Goal: Information Seeking & Learning: Learn about a topic

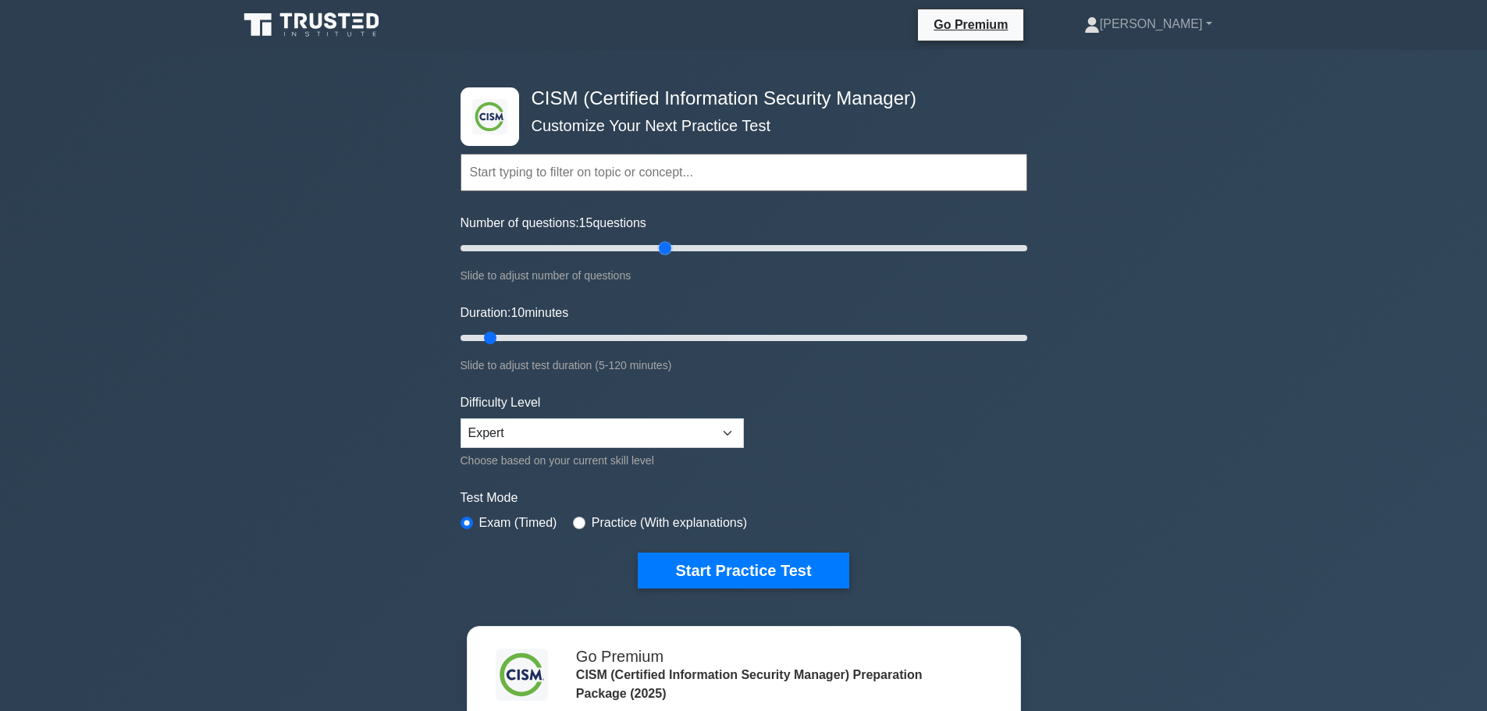
drag, startPoint x: 478, startPoint y: 247, endPoint x: 661, endPoint y: 254, distance: 183.6
click at [661, 254] on input "Number of questions: 15 questions" at bounding box center [744, 248] width 567 height 19
type input "100"
drag, startPoint x: 662, startPoint y: 248, endPoint x: 731, endPoint y: 241, distance: 69.8
click at [731, 241] on input "Number of questions: 100 questions" at bounding box center [744, 248] width 567 height 19
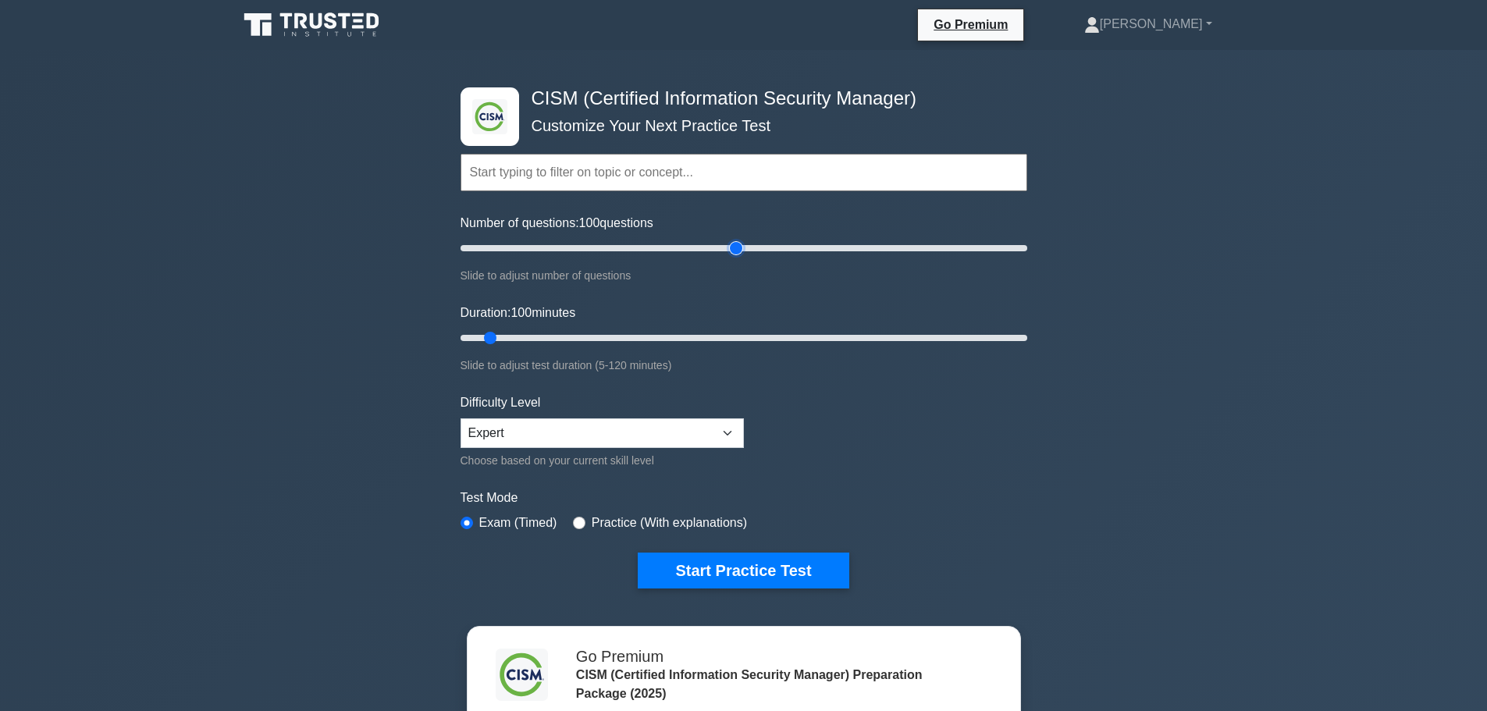
type input "100"
drag, startPoint x: 494, startPoint y: 336, endPoint x: 920, endPoint y: 336, distance: 425.5
click at [920, 336] on input "Duration: 100 minutes" at bounding box center [744, 338] width 567 height 19
click at [943, 457] on form "Topics Enterprise Governance Information Security Strategy Information Security…" at bounding box center [744, 347] width 567 height 482
click at [785, 570] on button "Start Practice Test" at bounding box center [743, 571] width 211 height 36
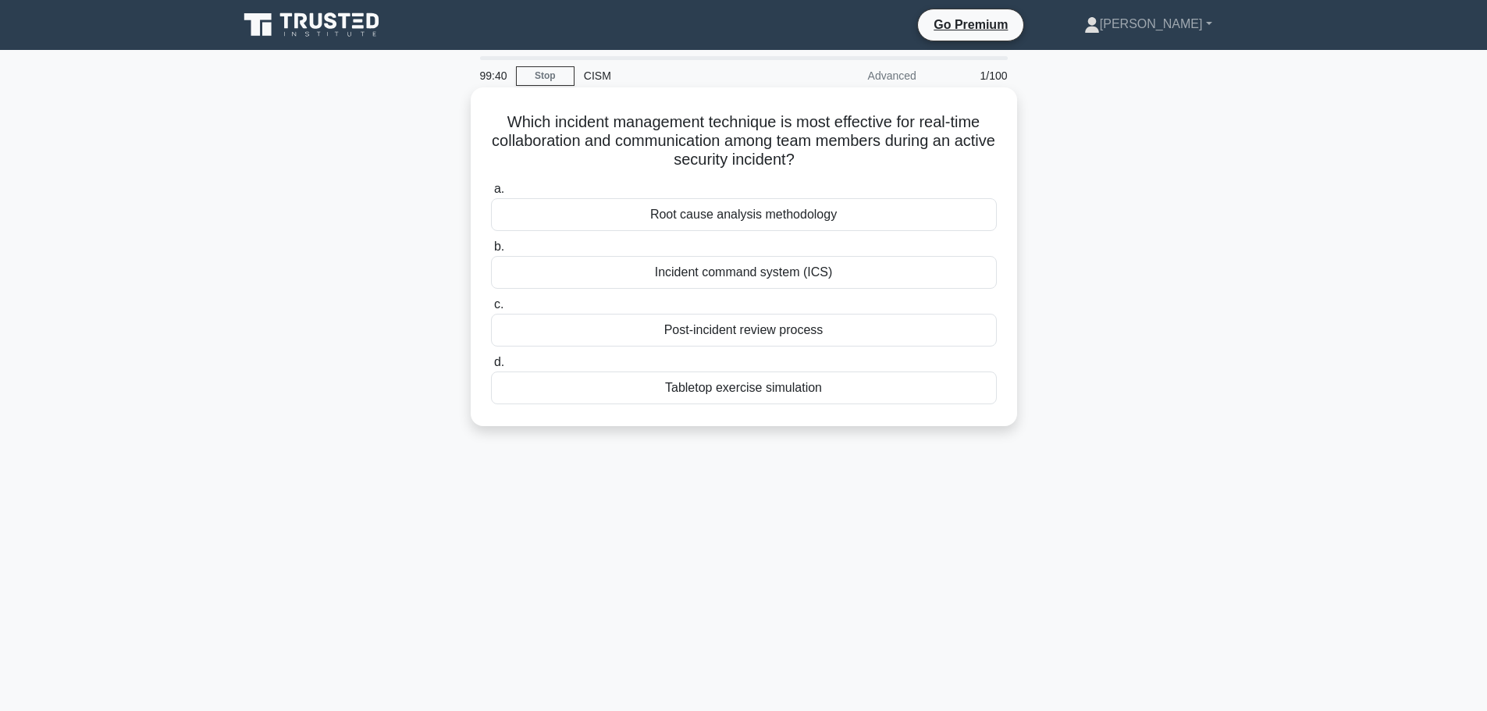
click at [729, 275] on div "Incident command system (ICS)" at bounding box center [744, 272] width 506 height 33
click at [491, 252] on input "b. Incident command system (ICS)" at bounding box center [491, 247] width 0 height 10
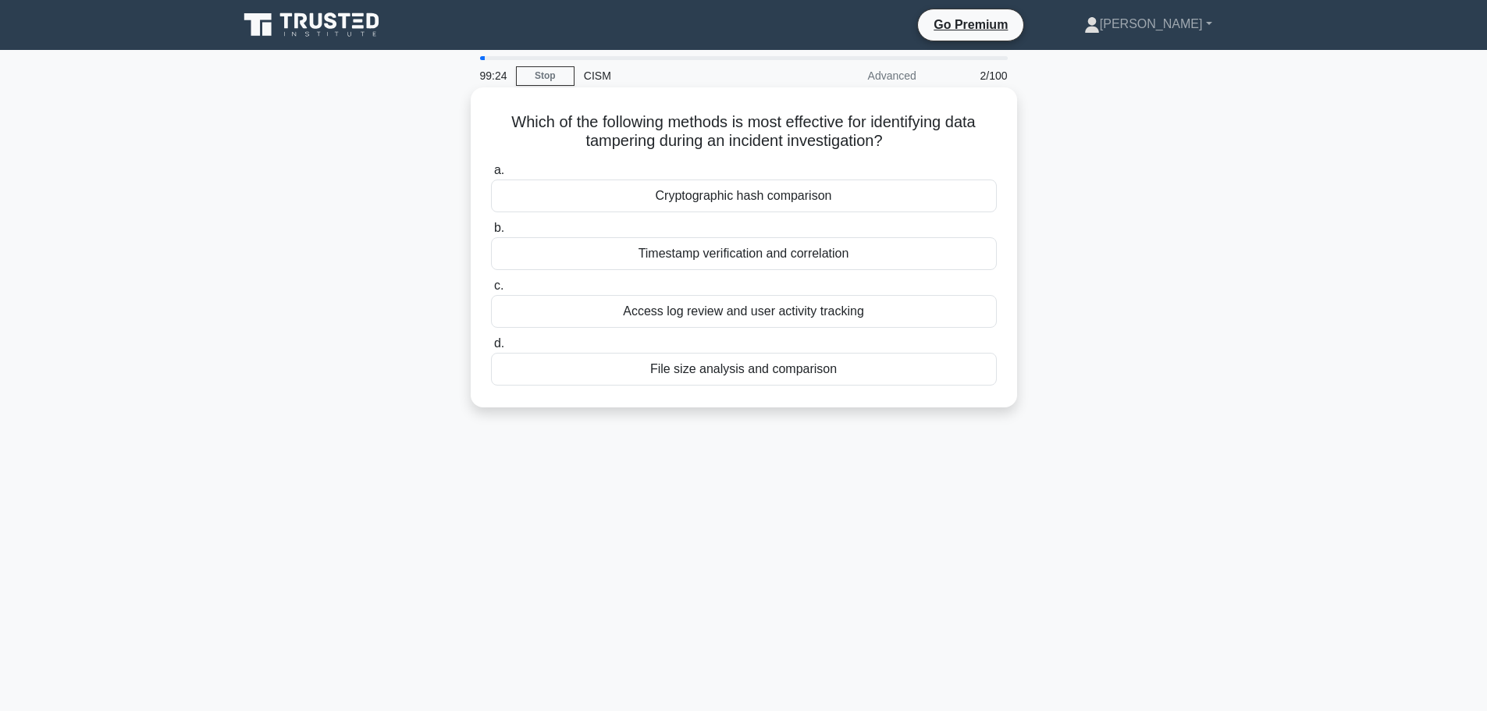
click at [710, 194] on div "Cryptographic hash comparison" at bounding box center [744, 196] width 506 height 33
click at [491, 176] on input "a. Cryptographic hash comparison" at bounding box center [491, 170] width 0 height 10
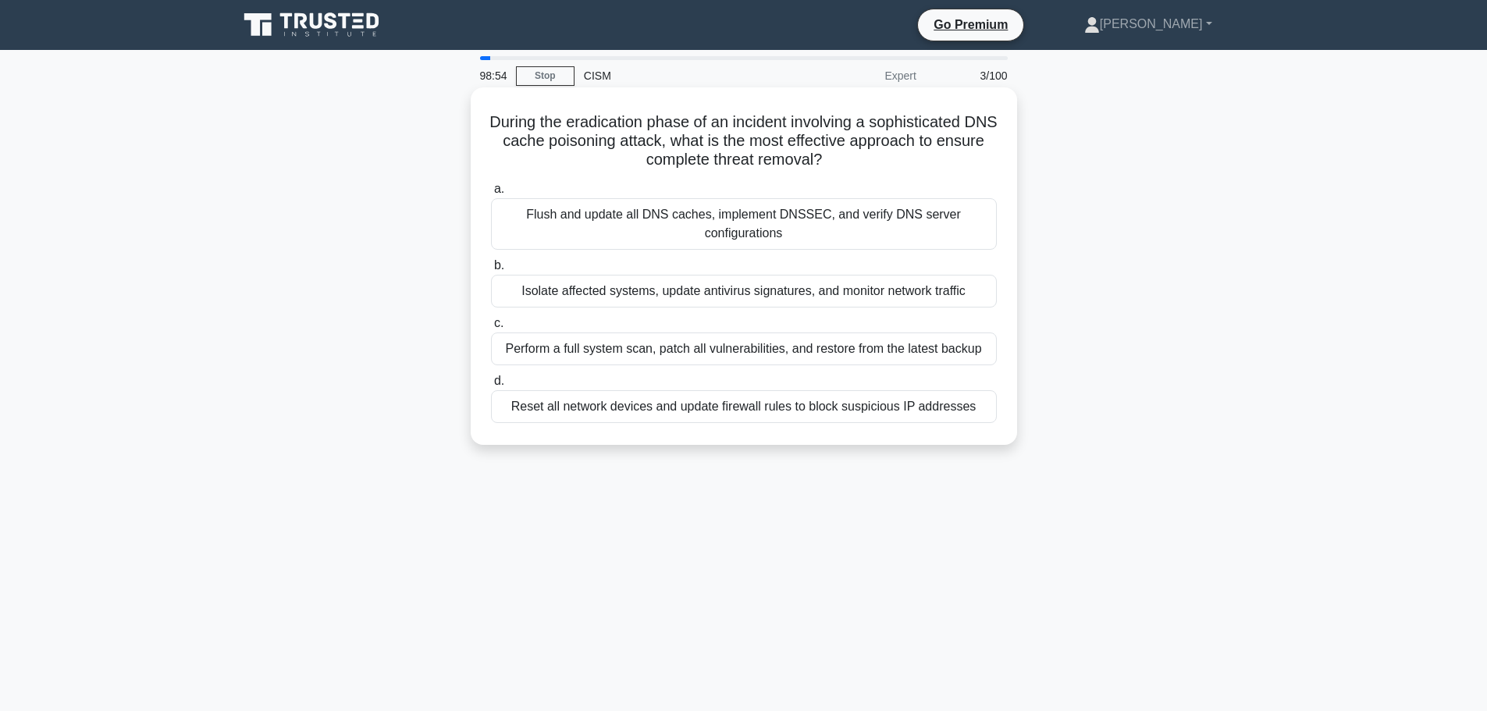
click at [621, 212] on div "Flush and update all DNS caches, implement DNSSEC, and verify DNS server config…" at bounding box center [744, 224] width 506 height 52
click at [491, 194] on input "a. Flush and update all DNS caches, implement DNSSEC, and verify DNS server con…" at bounding box center [491, 189] width 0 height 10
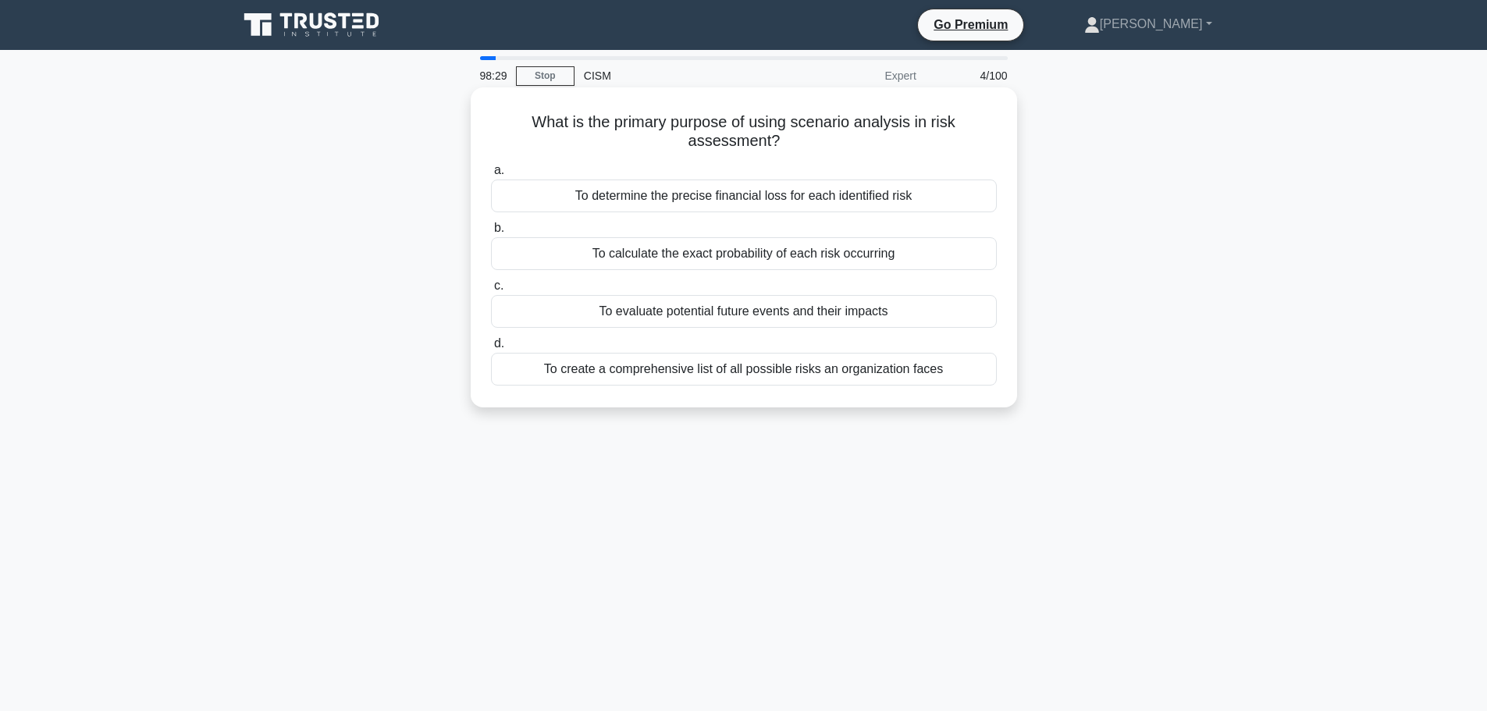
click at [589, 311] on div "To evaluate potential future events and their impacts" at bounding box center [744, 311] width 506 height 33
click at [491, 291] on input "c. To evaluate potential future events and their impacts" at bounding box center [491, 286] width 0 height 10
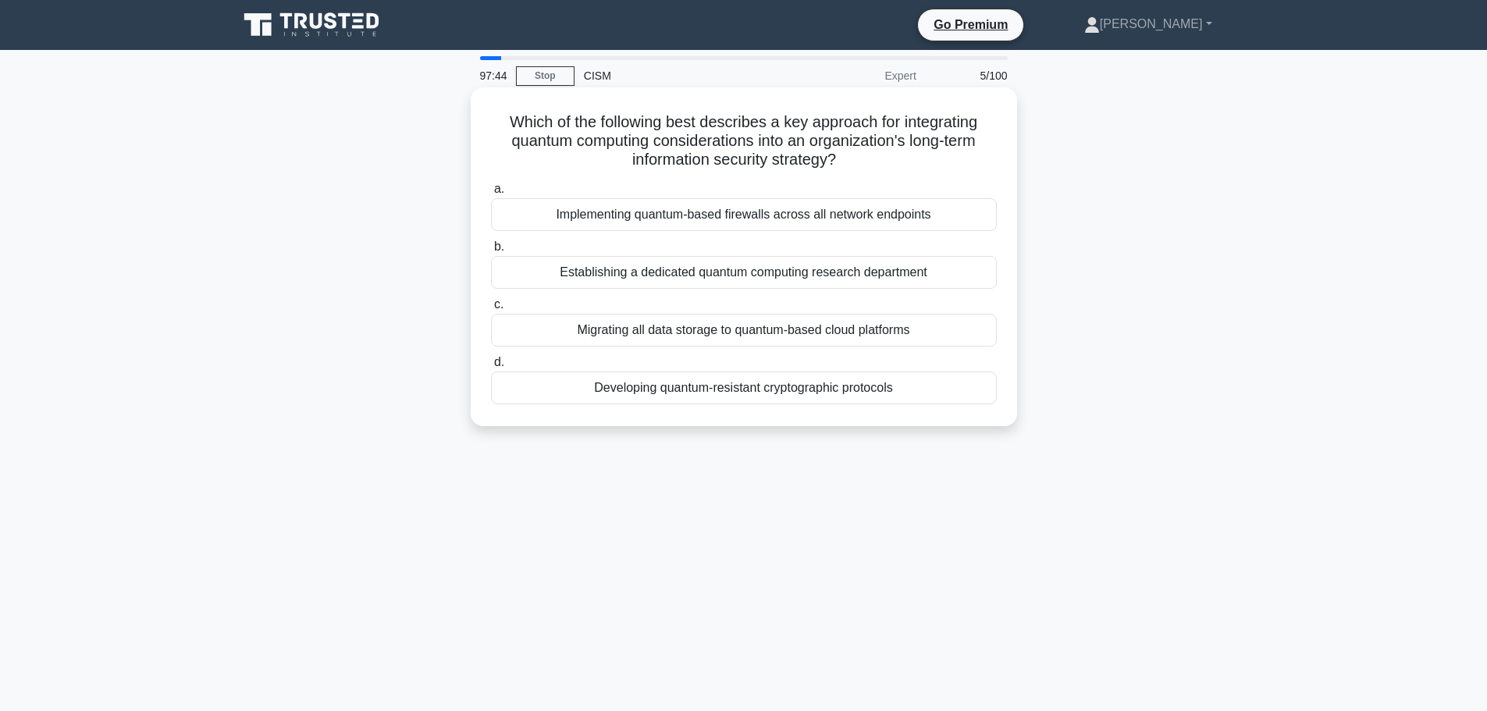
click at [678, 395] on div "Developing quantum-resistant cryptographic protocols" at bounding box center [744, 388] width 506 height 33
click at [491, 368] on input "d. Developing quantum-resistant cryptographic protocols" at bounding box center [491, 363] width 0 height 10
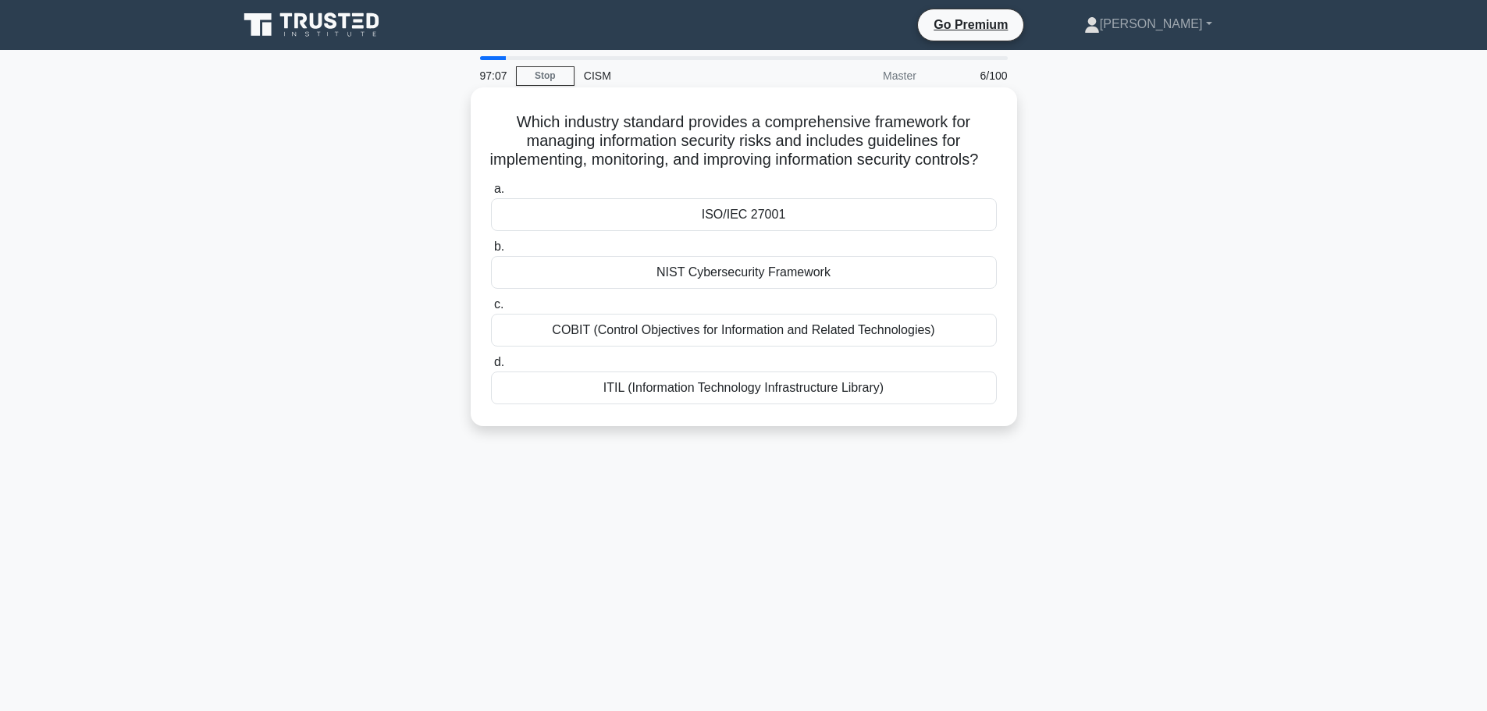
click at [647, 231] on div "ISO/IEC 27001" at bounding box center [744, 214] width 506 height 33
click at [491, 194] on input "a. ISO/IEC 27001" at bounding box center [491, 189] width 0 height 10
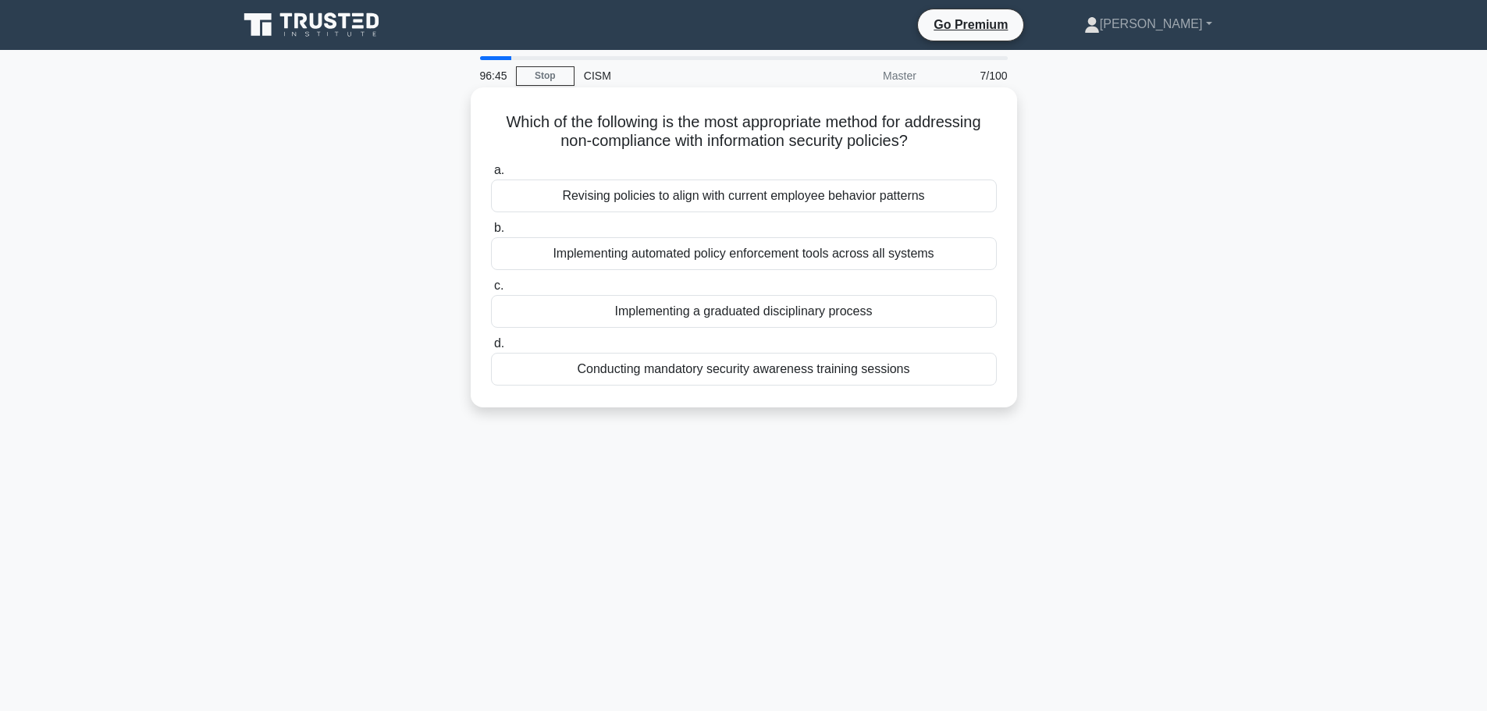
click at [720, 368] on div "Conducting mandatory security awareness training sessions" at bounding box center [744, 369] width 506 height 33
click at [491, 349] on input "d. Conducting mandatory security awareness training sessions" at bounding box center [491, 344] width 0 height 10
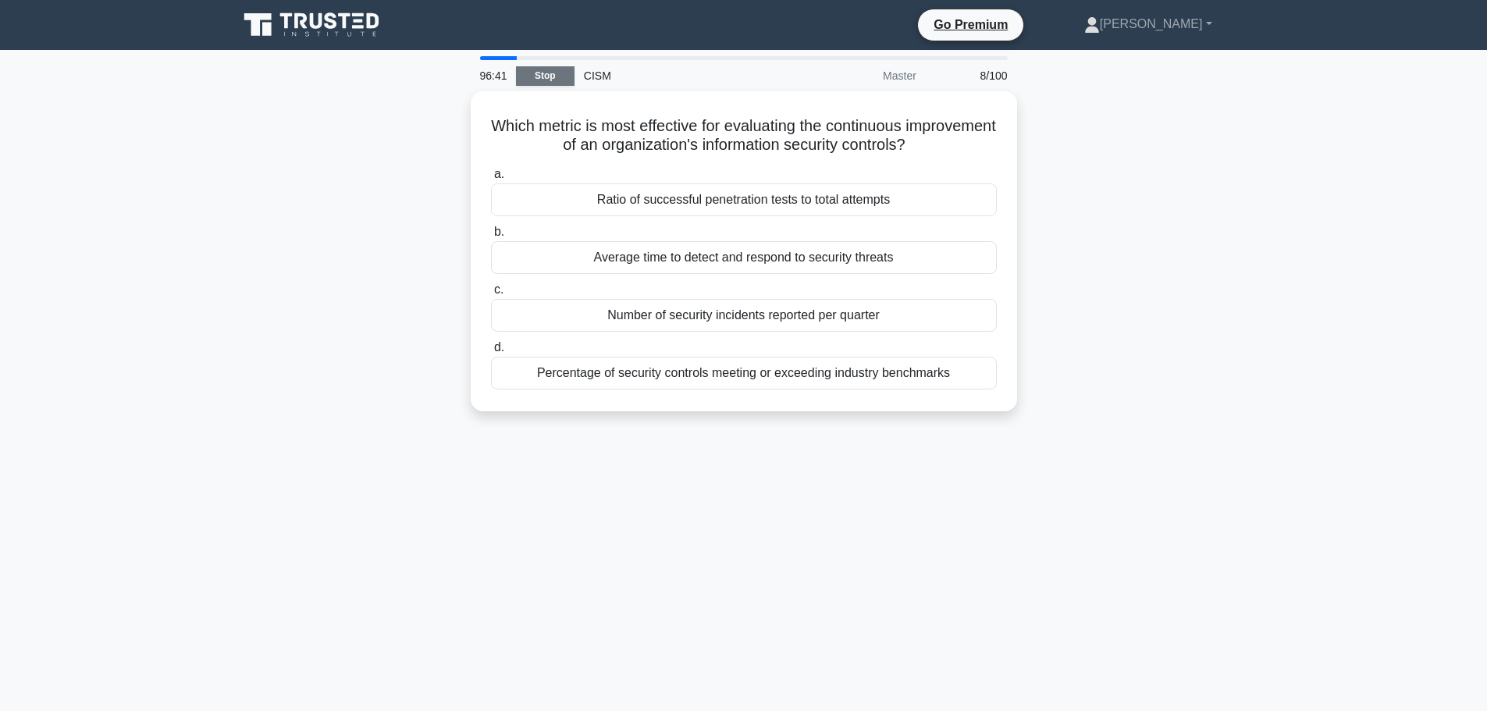
click at [539, 78] on link "Stop" at bounding box center [545, 76] width 59 height 20
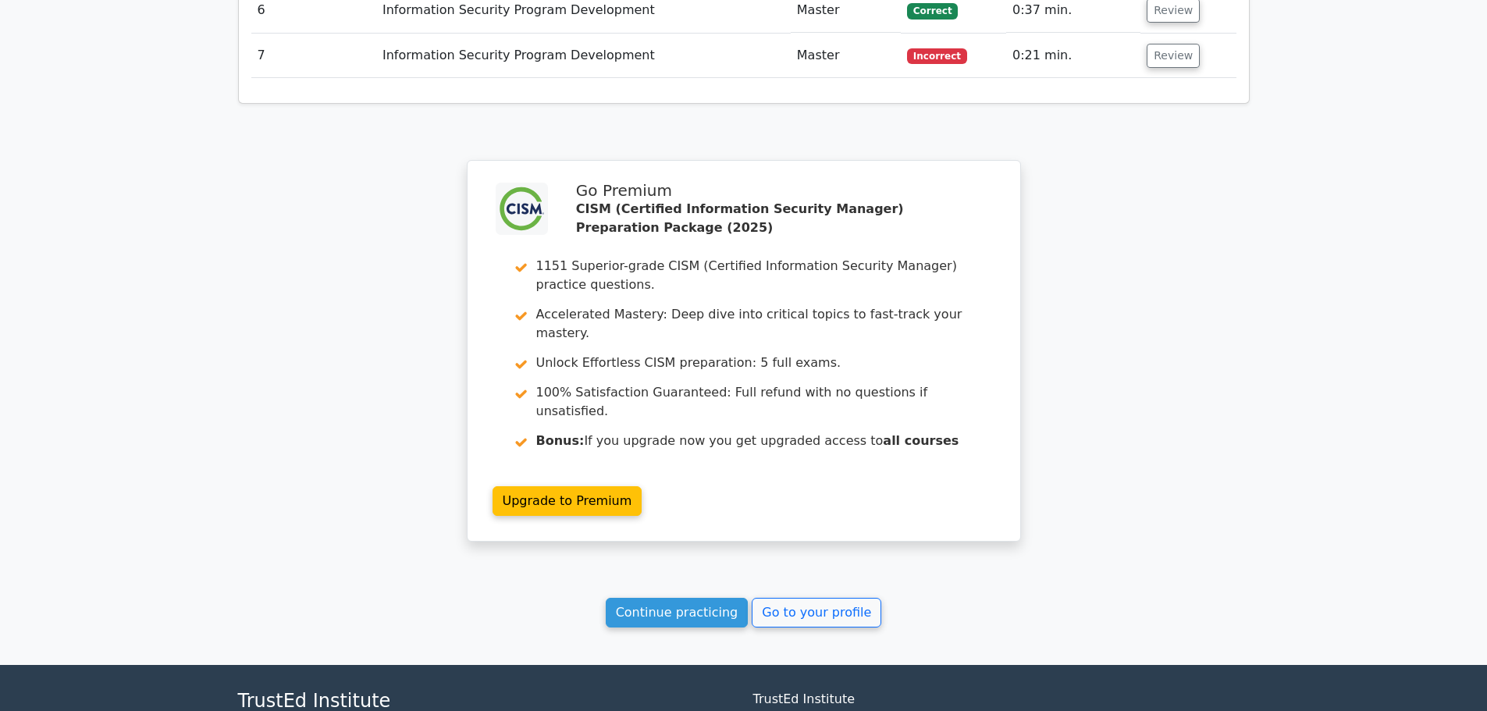
scroll to position [2105, 0]
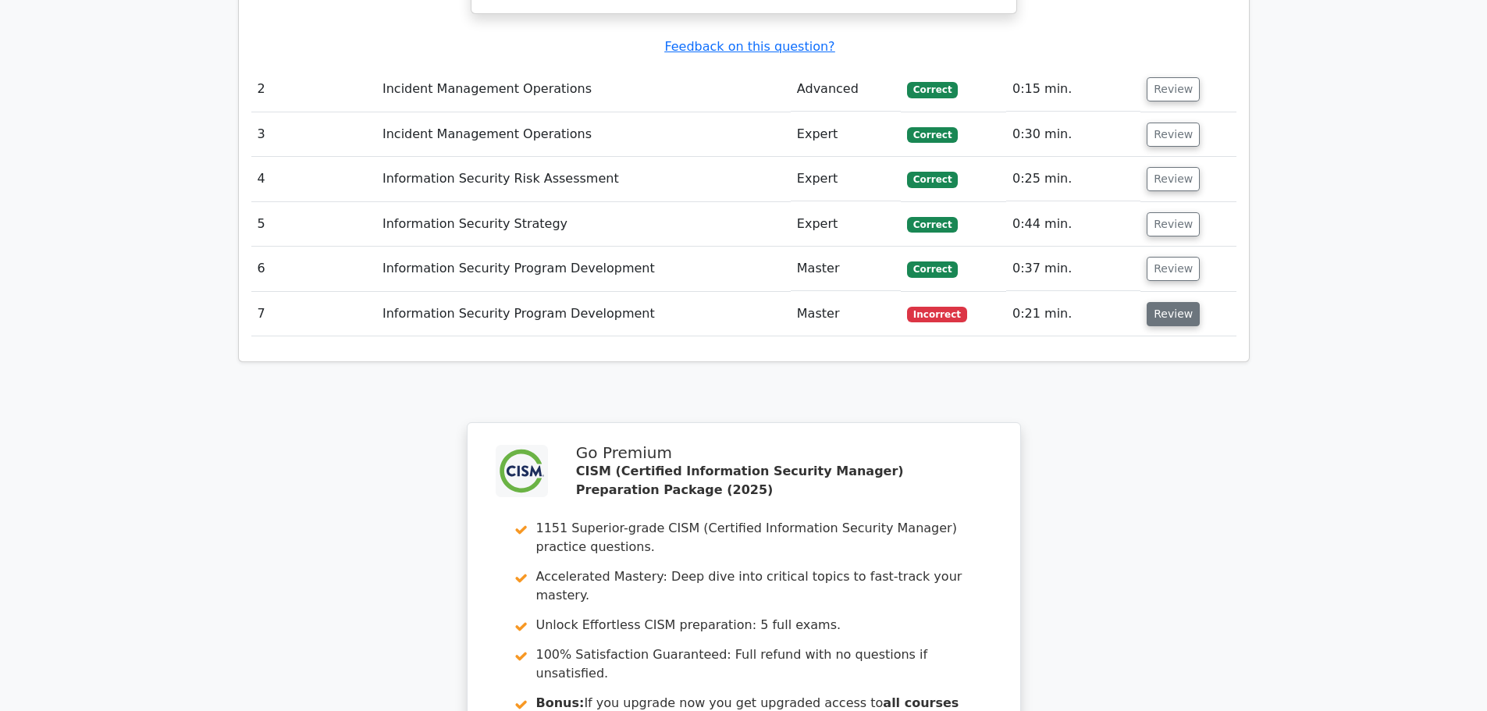
click at [1174, 322] on button "Review" at bounding box center [1173, 314] width 53 height 24
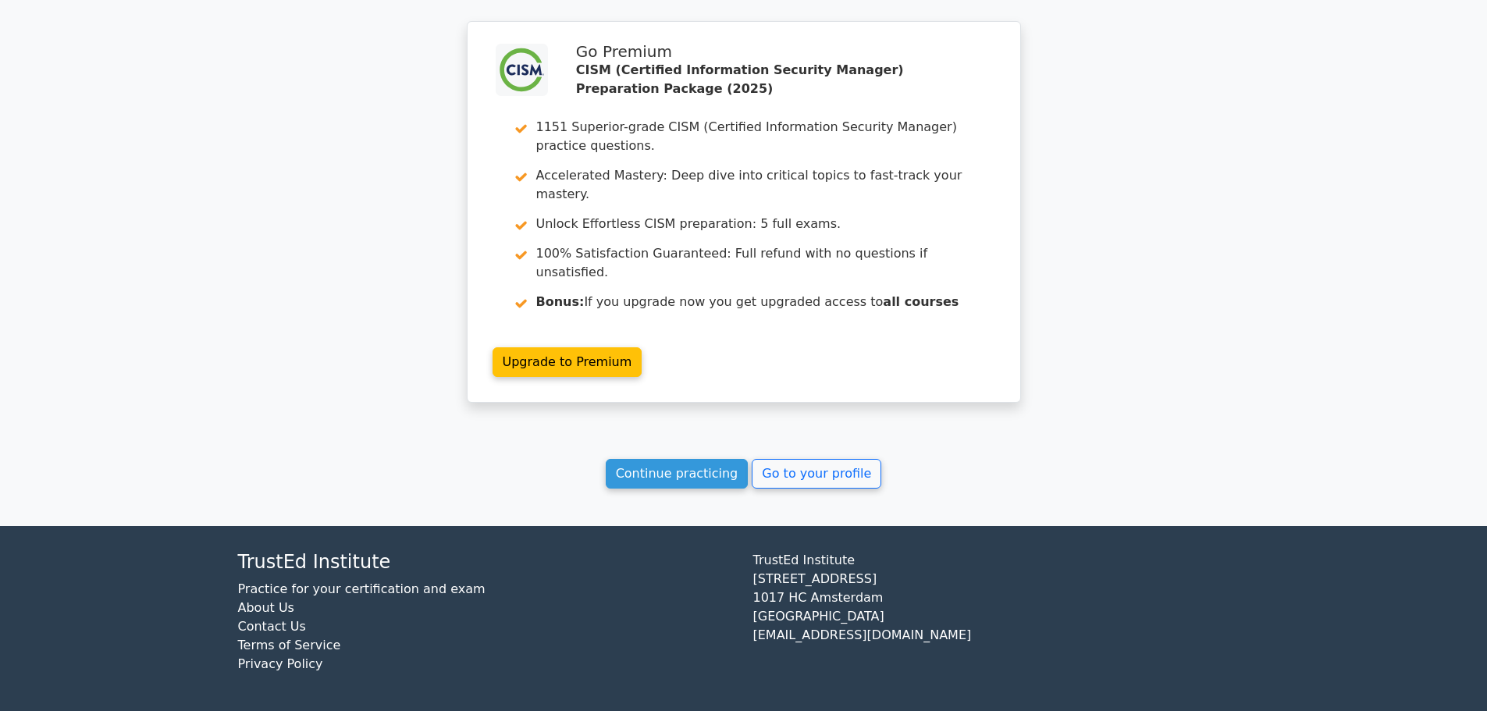
scroll to position [3172, 0]
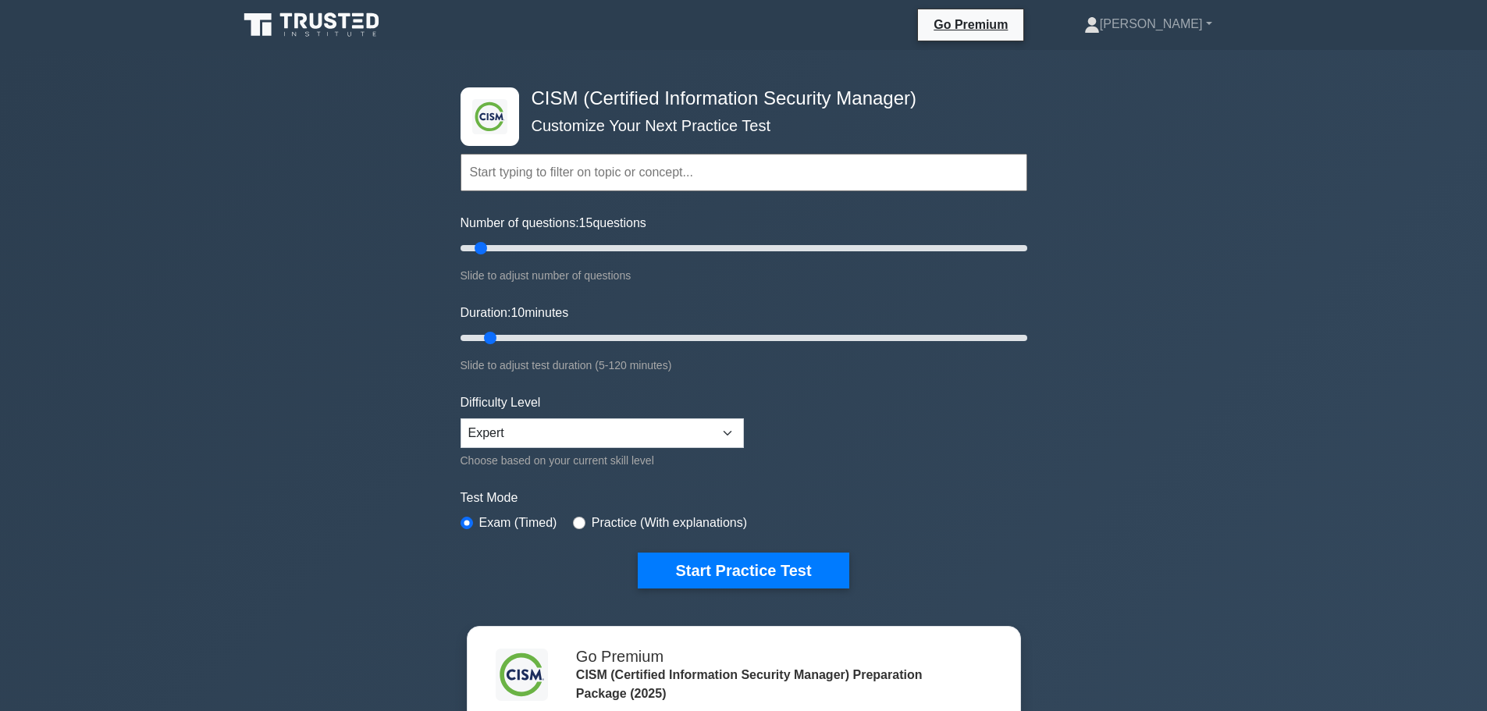
type input "15"
drag, startPoint x: 483, startPoint y: 249, endPoint x: 496, endPoint y: 254, distance: 14.4
click at [496, 254] on input "Number of questions: 15 questions" at bounding box center [744, 248] width 567 height 19
type input "15"
drag, startPoint x: 493, startPoint y: 336, endPoint x: 509, endPoint y: 336, distance: 16.4
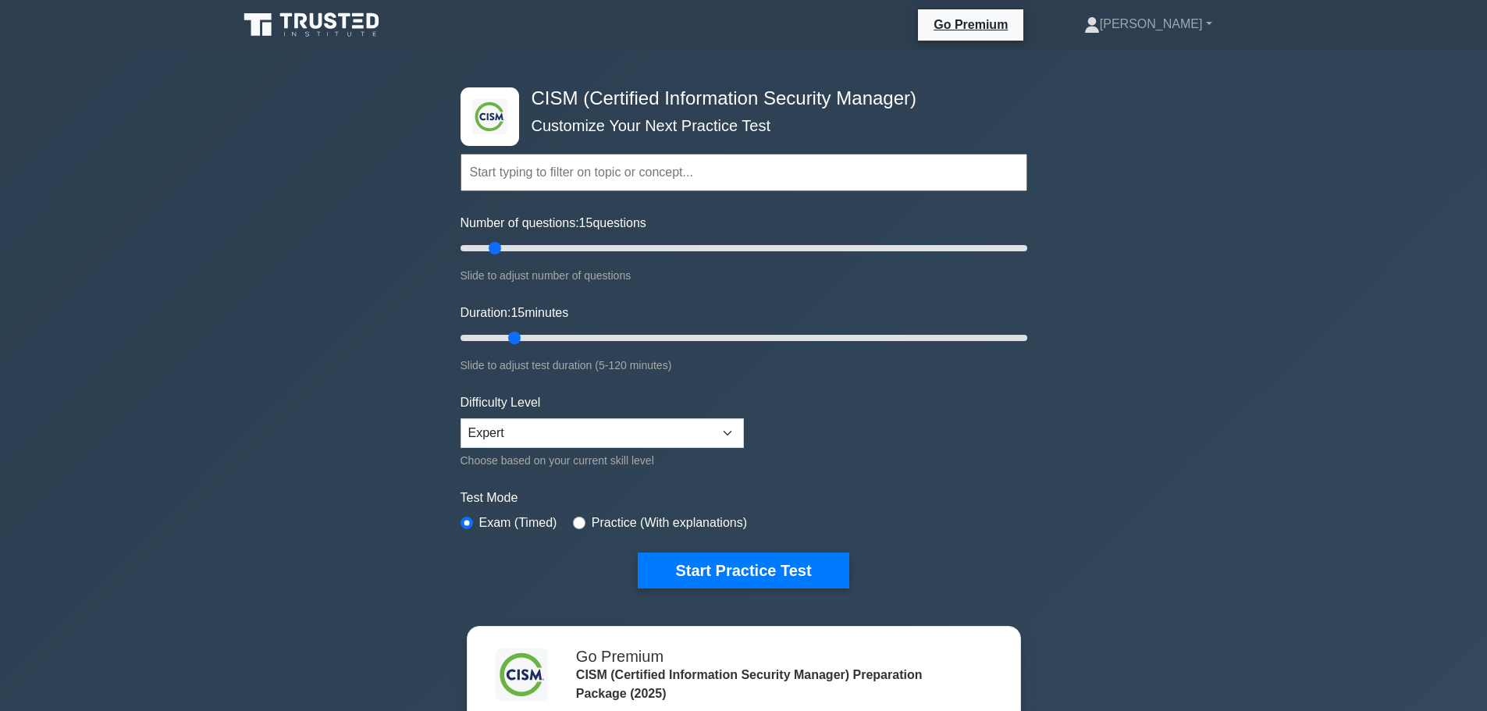
click at [509, 336] on input "Duration: 15 minutes" at bounding box center [744, 338] width 567 height 19
click at [692, 570] on button "Start Practice Test" at bounding box center [743, 571] width 211 height 36
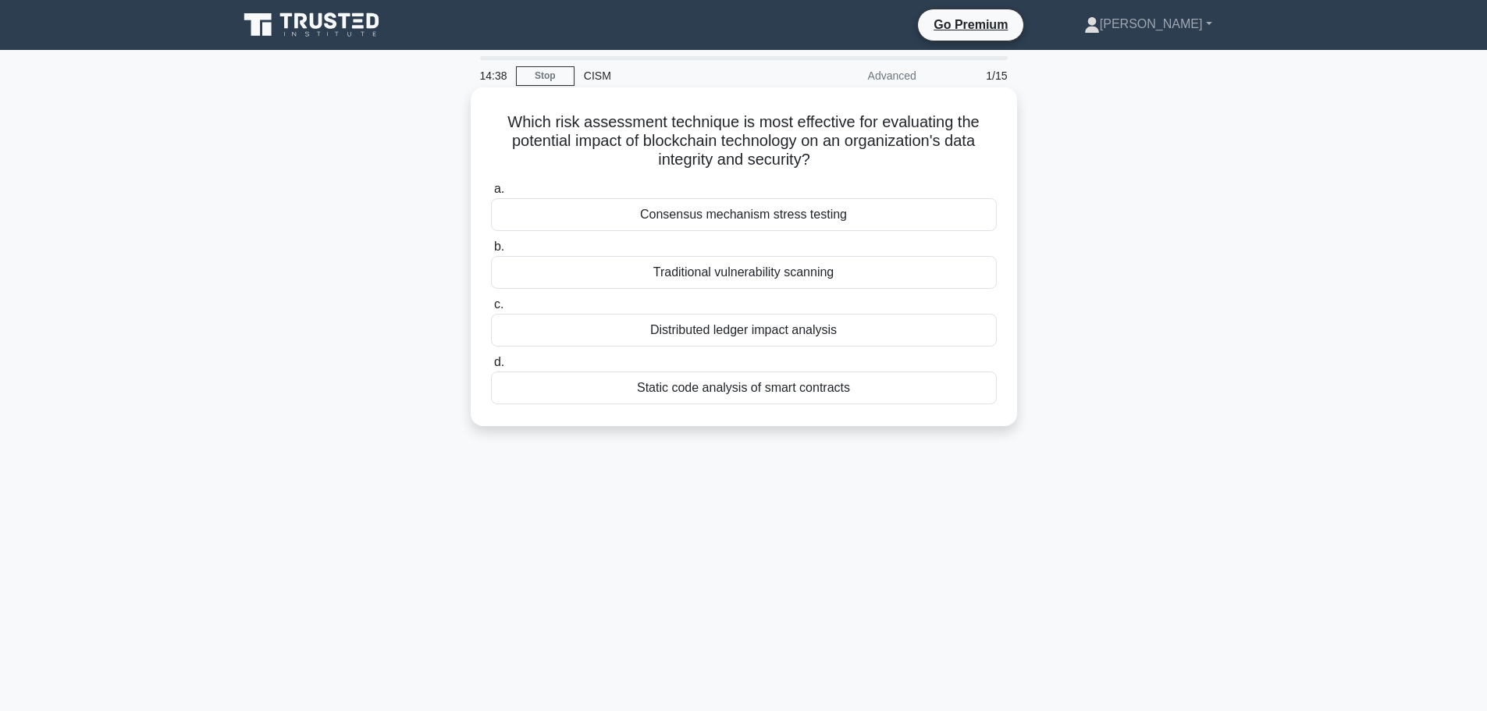
click at [681, 386] on div "Static code analysis of smart contracts" at bounding box center [744, 388] width 506 height 33
click at [491, 368] on input "d. Static code analysis of smart contracts" at bounding box center [491, 363] width 0 height 10
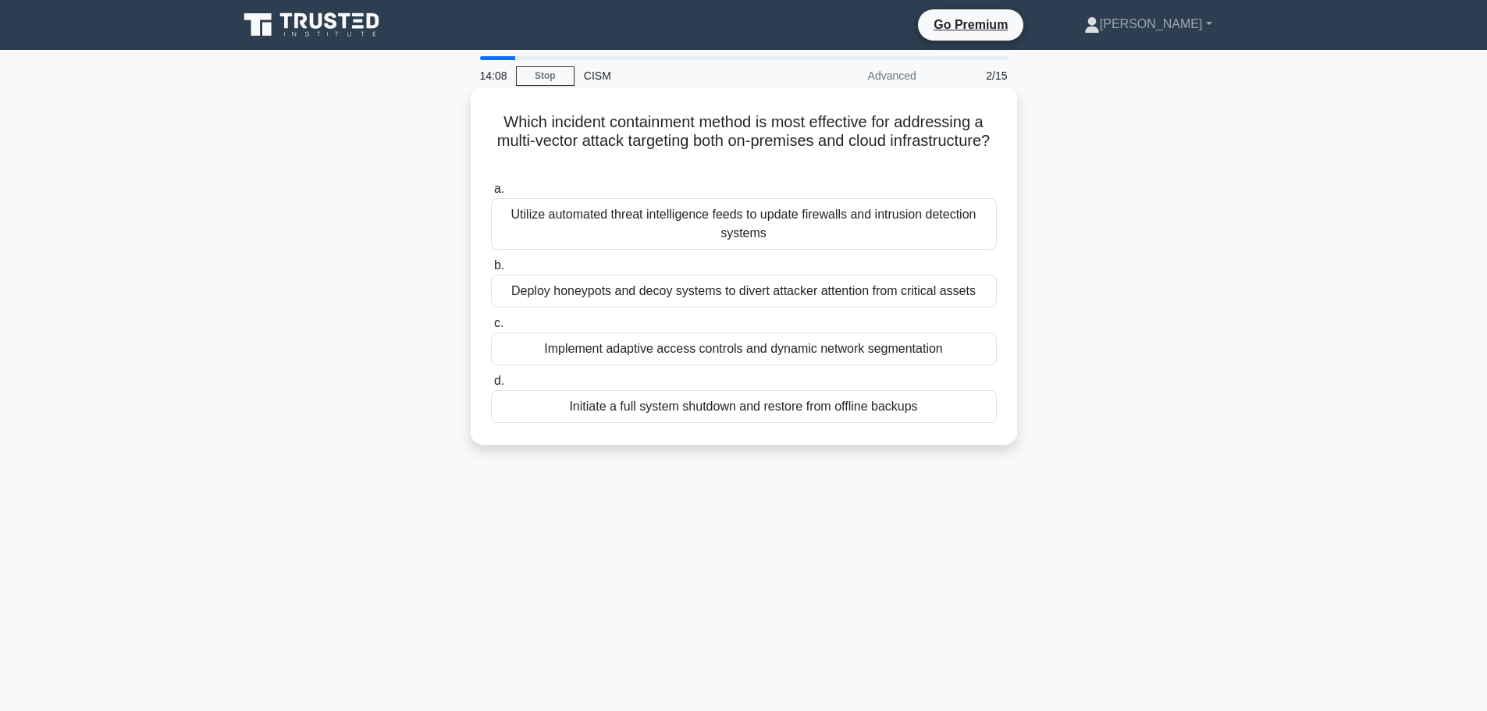
click at [594, 365] on div "Implement adaptive access controls and dynamic network segmentation" at bounding box center [744, 349] width 506 height 33
click at [491, 329] on input "c. Implement adaptive access controls and dynamic network segmentation" at bounding box center [491, 324] width 0 height 10
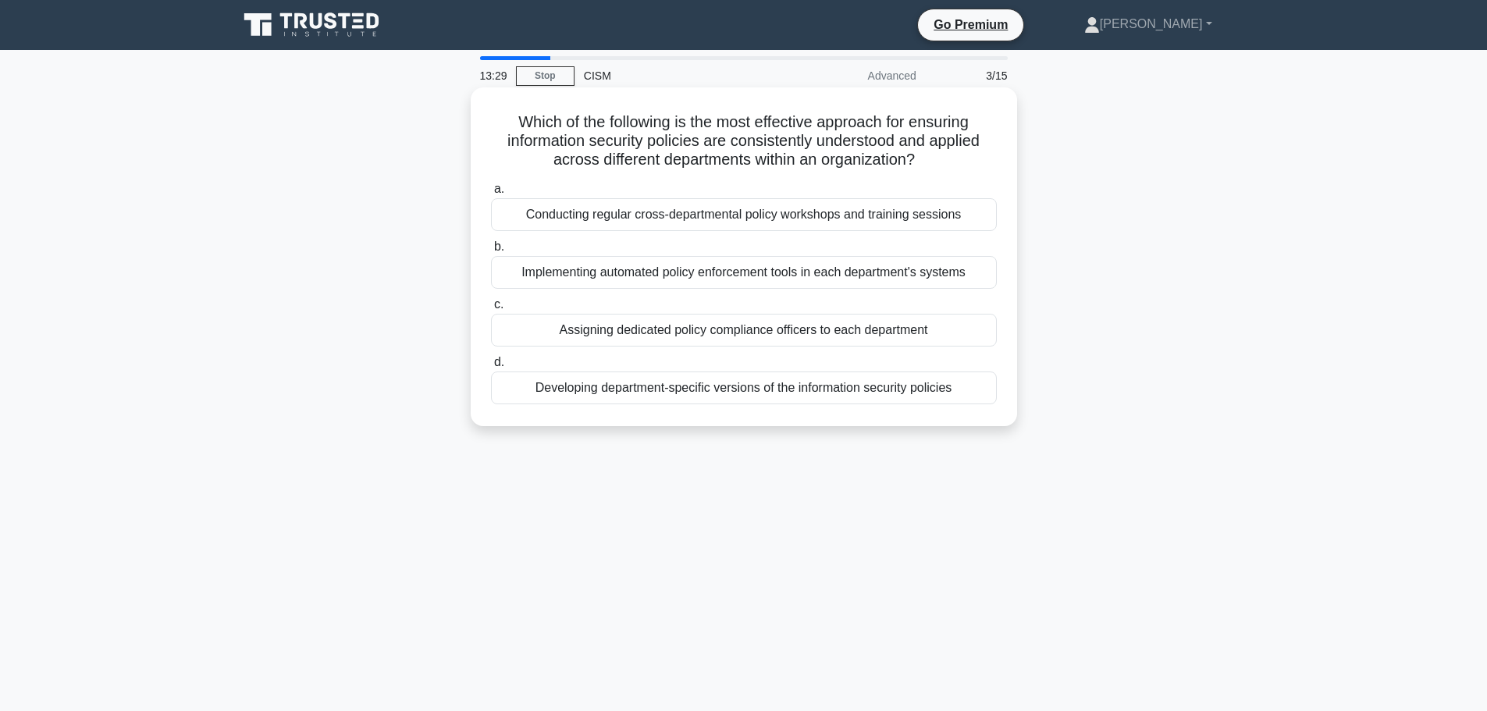
click at [575, 212] on div "Conducting regular cross-departmental policy workshops and training sessions" at bounding box center [744, 214] width 506 height 33
click at [491, 194] on input "a. Conducting regular cross-departmental policy workshops and training sessions" at bounding box center [491, 189] width 0 height 10
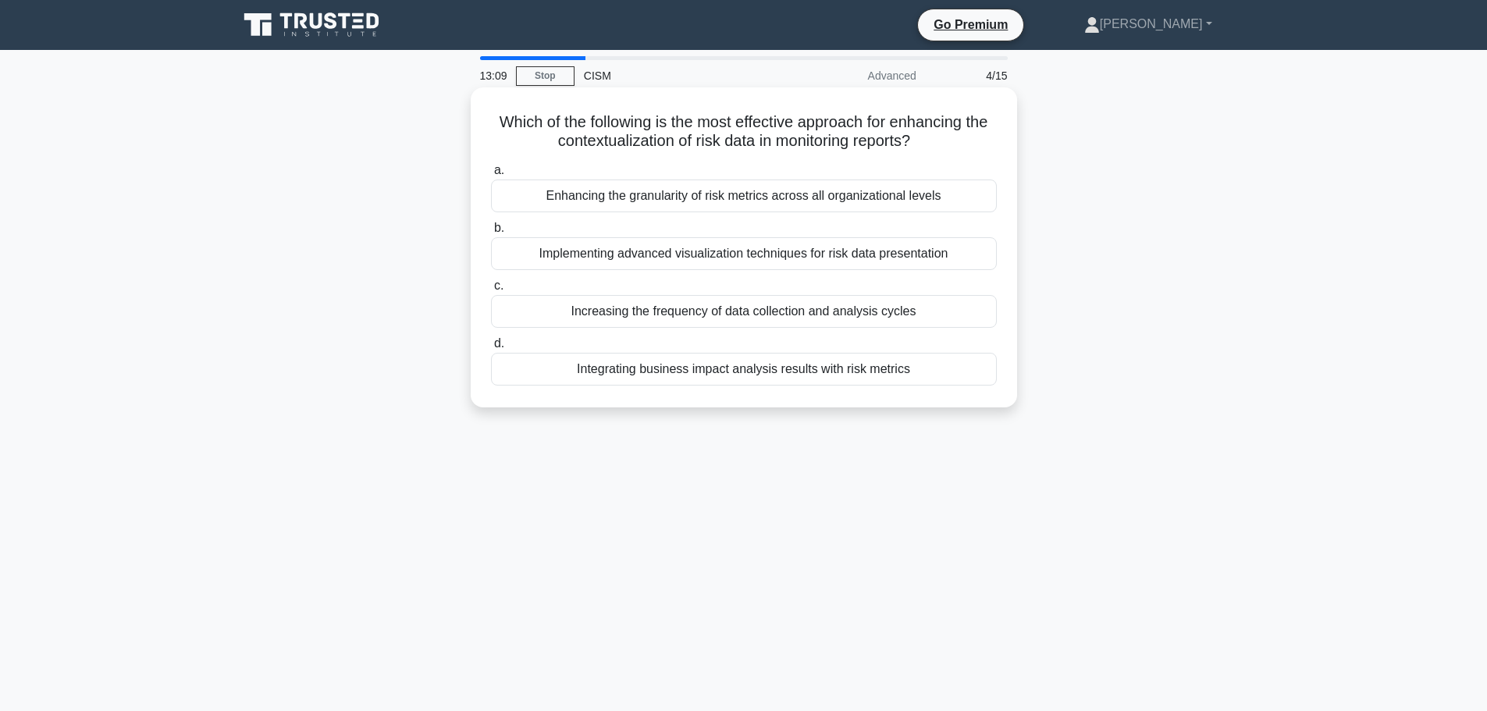
click at [581, 201] on div "Enhancing the granularity of risk metrics across all organizational levels" at bounding box center [744, 196] width 506 height 33
click at [491, 176] on input "a. Enhancing the granularity of risk metrics across all organizational levels" at bounding box center [491, 170] width 0 height 10
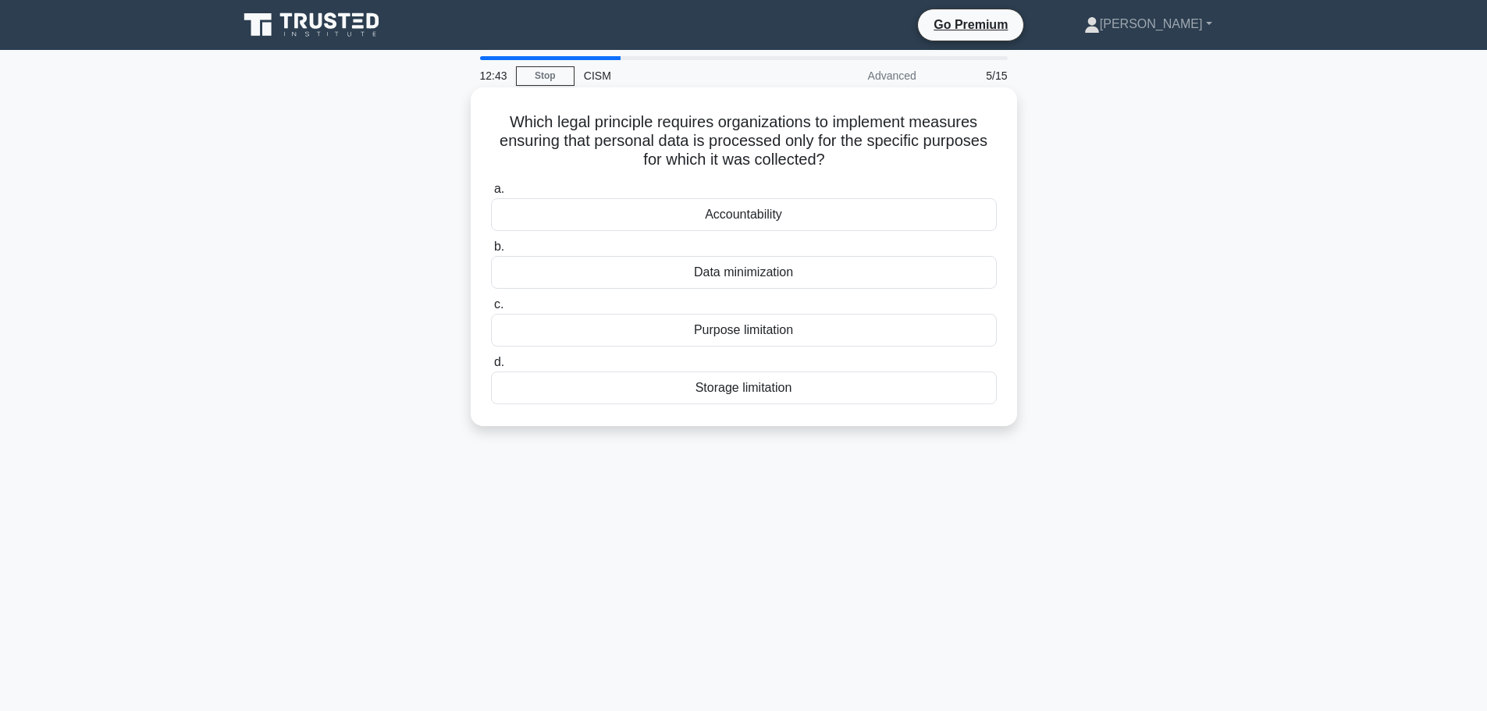
click at [723, 326] on div "Purpose limitation" at bounding box center [744, 330] width 506 height 33
click at [491, 310] on input "c. Purpose limitation" at bounding box center [491, 305] width 0 height 10
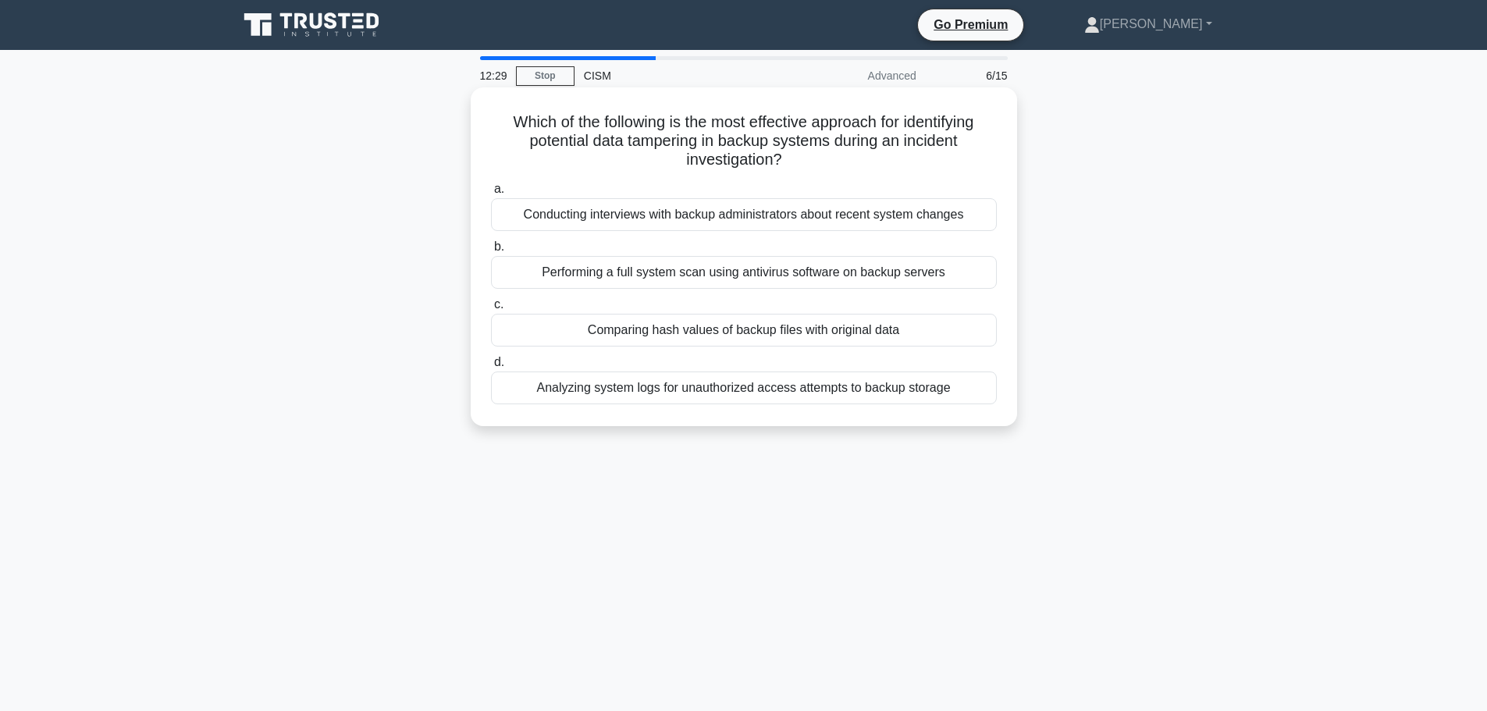
click at [600, 329] on div "Comparing hash values of backup files with original data" at bounding box center [744, 330] width 506 height 33
click at [665, 335] on div "Comparing hash values of backup files with original data" at bounding box center [744, 330] width 506 height 33
click at [491, 310] on input "c. Comparing hash values of backup files with original data" at bounding box center [491, 305] width 0 height 10
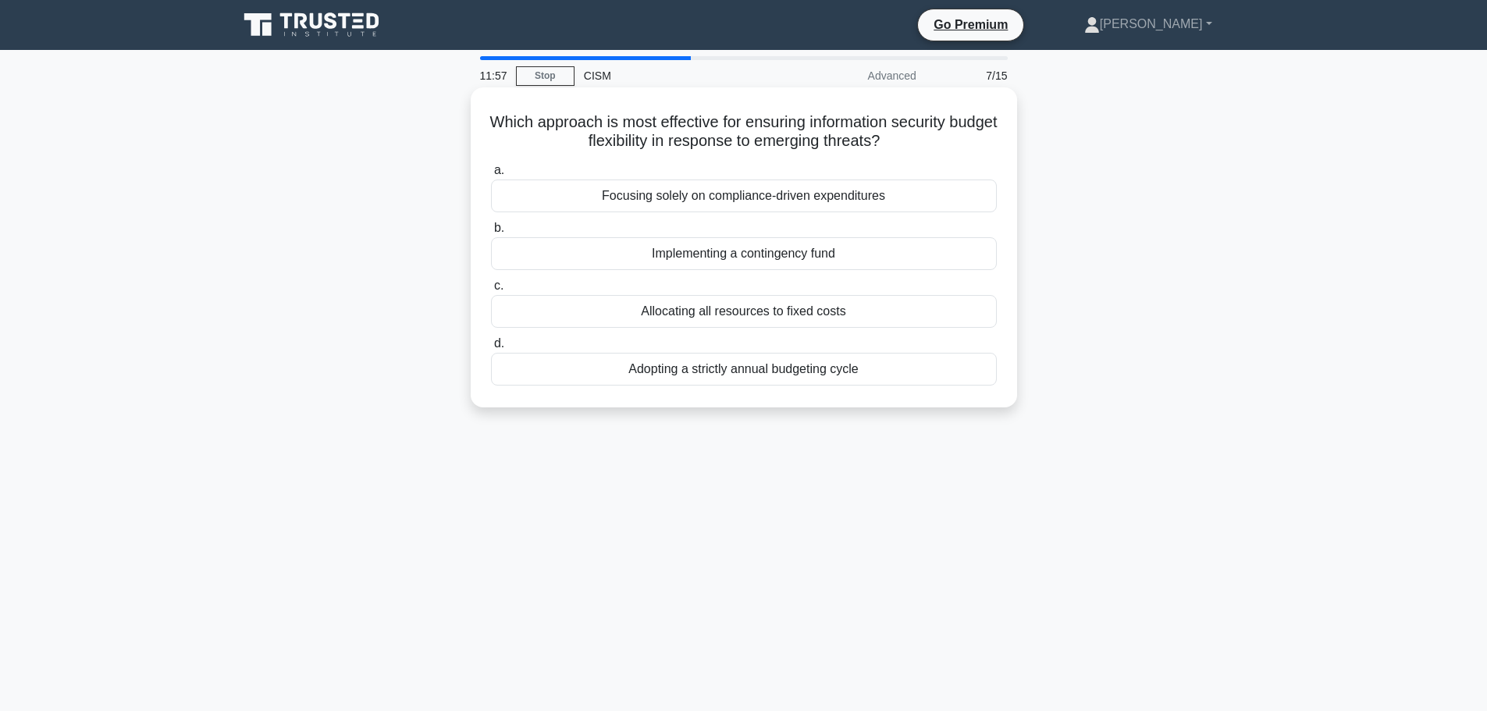
click at [670, 256] on div "Implementing a contingency fund" at bounding box center [744, 253] width 506 height 33
click at [491, 233] on input "b. Implementing a contingency fund" at bounding box center [491, 228] width 0 height 10
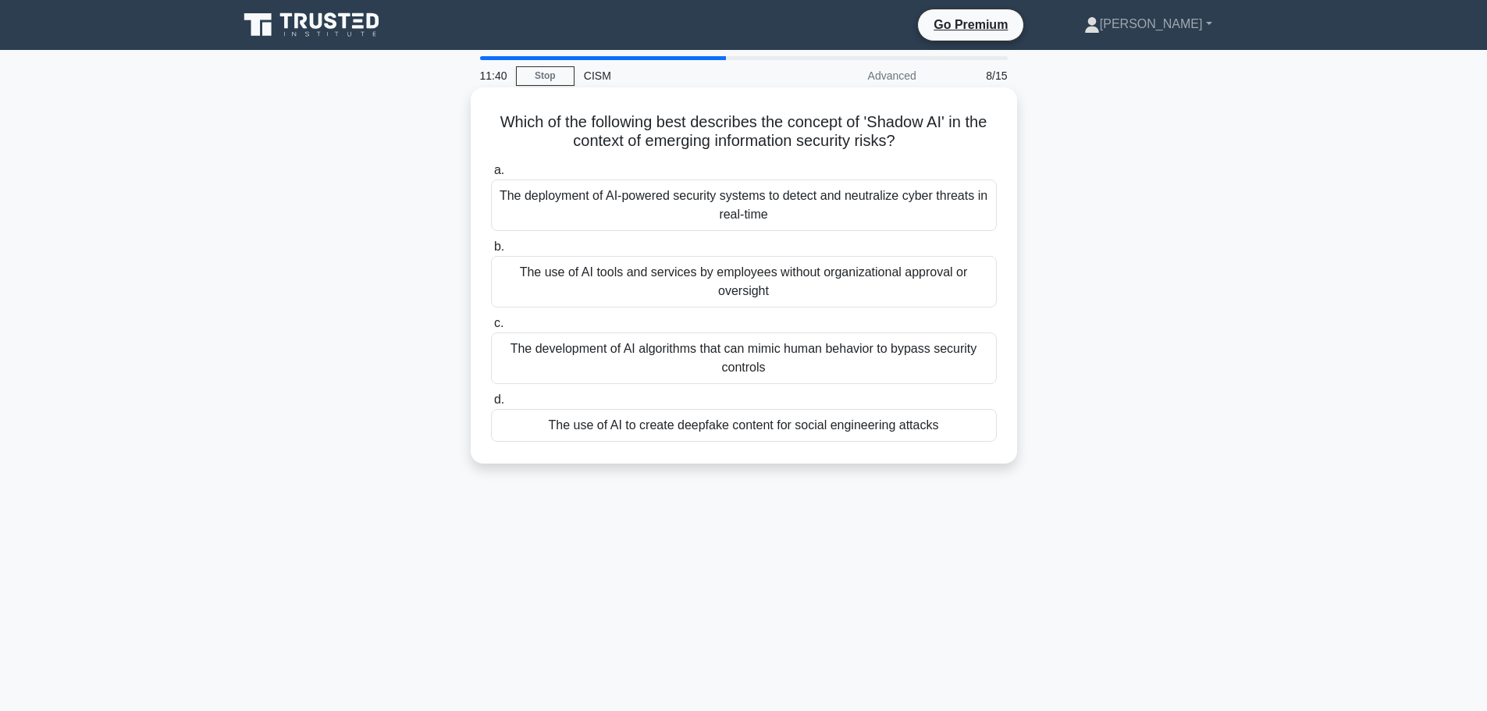
click at [761, 283] on div "The use of AI tools and services by employees without organizational approval o…" at bounding box center [744, 282] width 506 height 52
click at [491, 252] on input "b. The use of AI tools and services by employees without organizational approva…" at bounding box center [491, 247] width 0 height 10
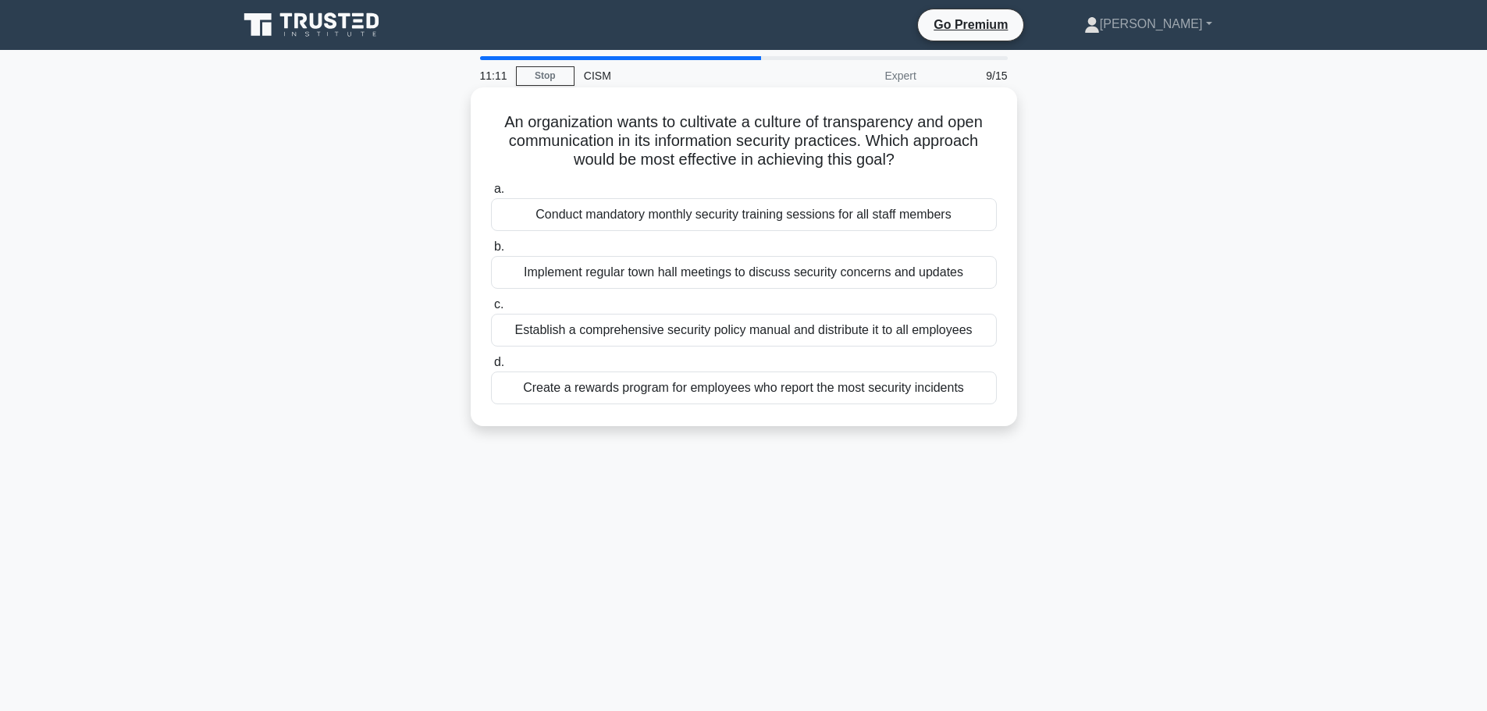
click at [541, 271] on div "Implement regular town hall meetings to discuss security concerns and updates" at bounding box center [744, 272] width 506 height 33
click at [491, 252] on input "b. Implement regular town hall meetings to discuss security concerns and updates" at bounding box center [491, 247] width 0 height 10
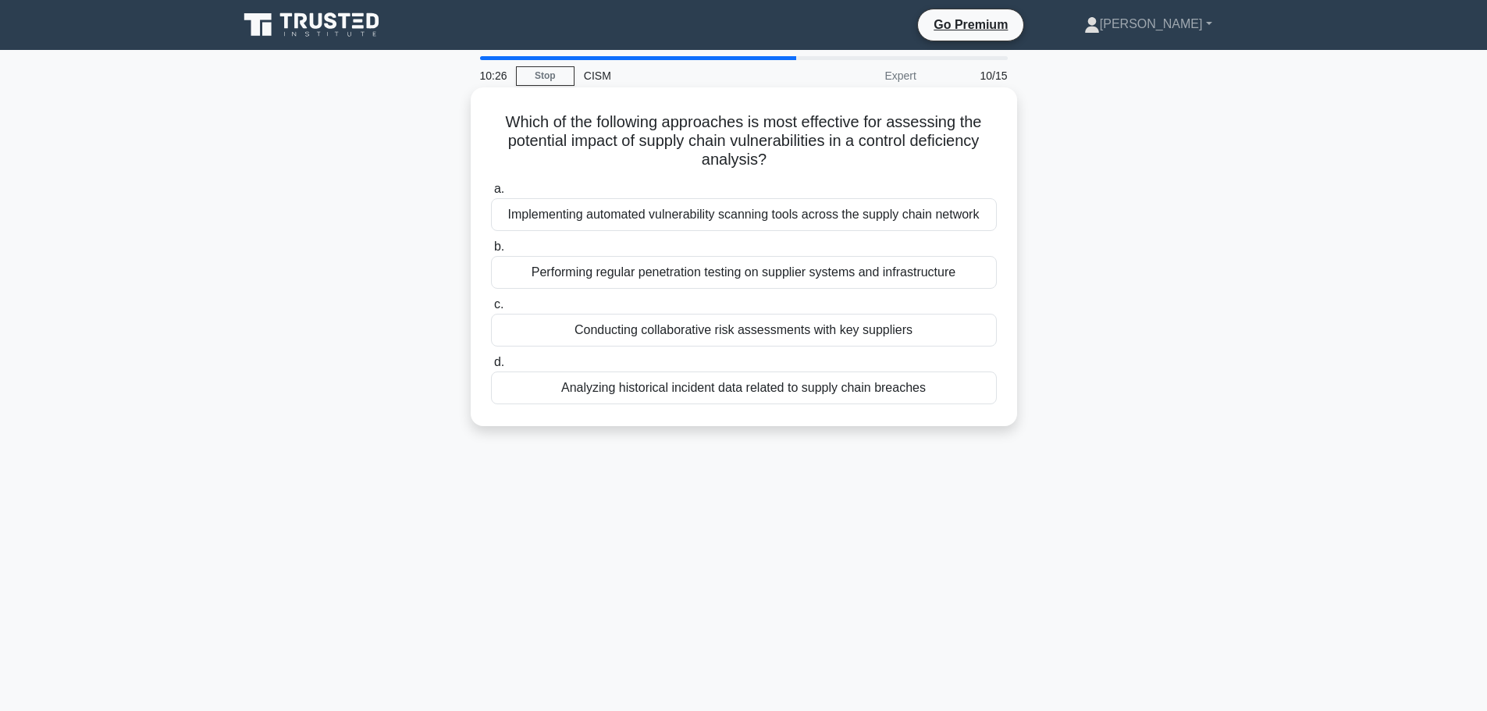
click at [568, 347] on div "Conducting collaborative risk assessments with key suppliers" at bounding box center [744, 330] width 506 height 33
click at [491, 310] on input "c. Conducting collaborative risk assessments with key suppliers" at bounding box center [491, 305] width 0 height 10
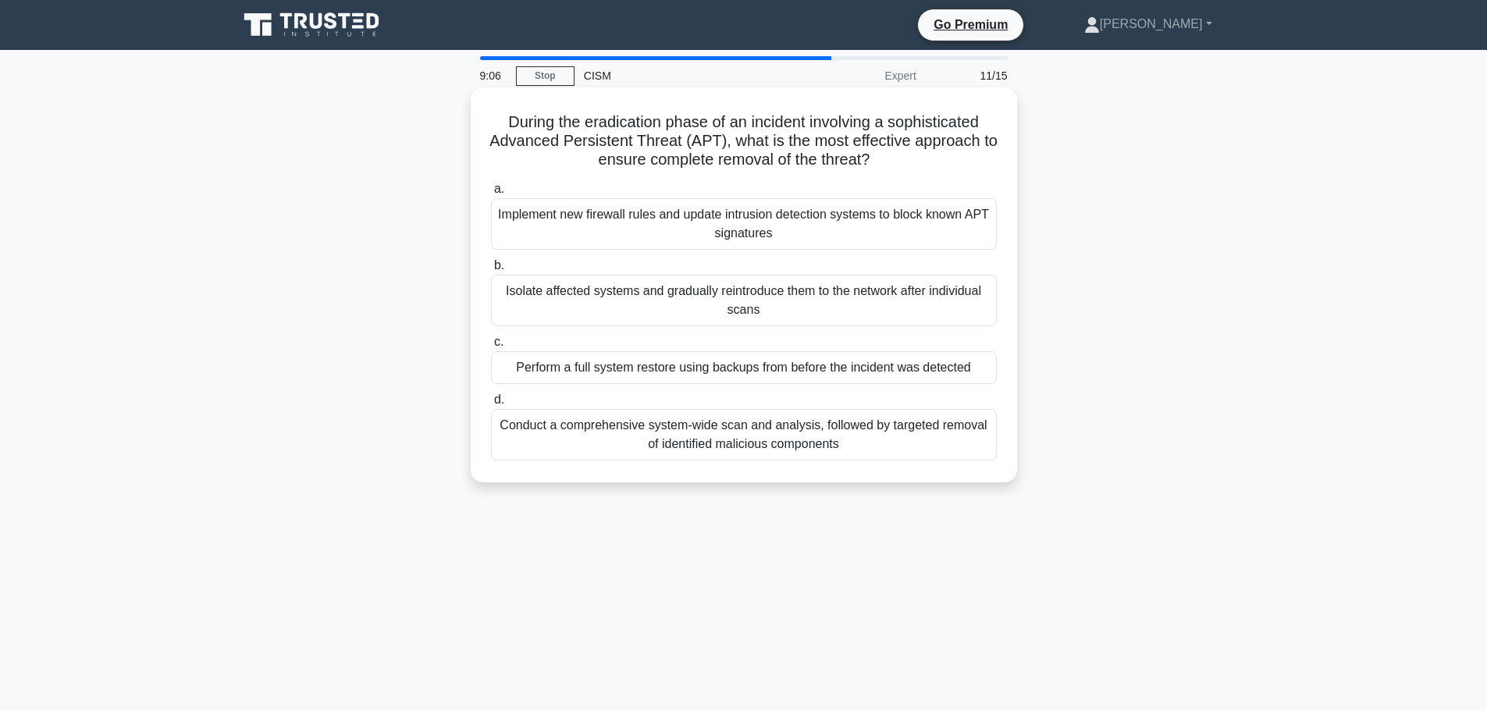
click at [653, 437] on div "Conduct a comprehensive system-wide scan and analysis, followed by targeted rem…" at bounding box center [744, 435] width 506 height 52
click at [491, 405] on input "d. Conduct a comprehensive system-wide scan and analysis, followed by targeted …" at bounding box center [491, 400] width 0 height 10
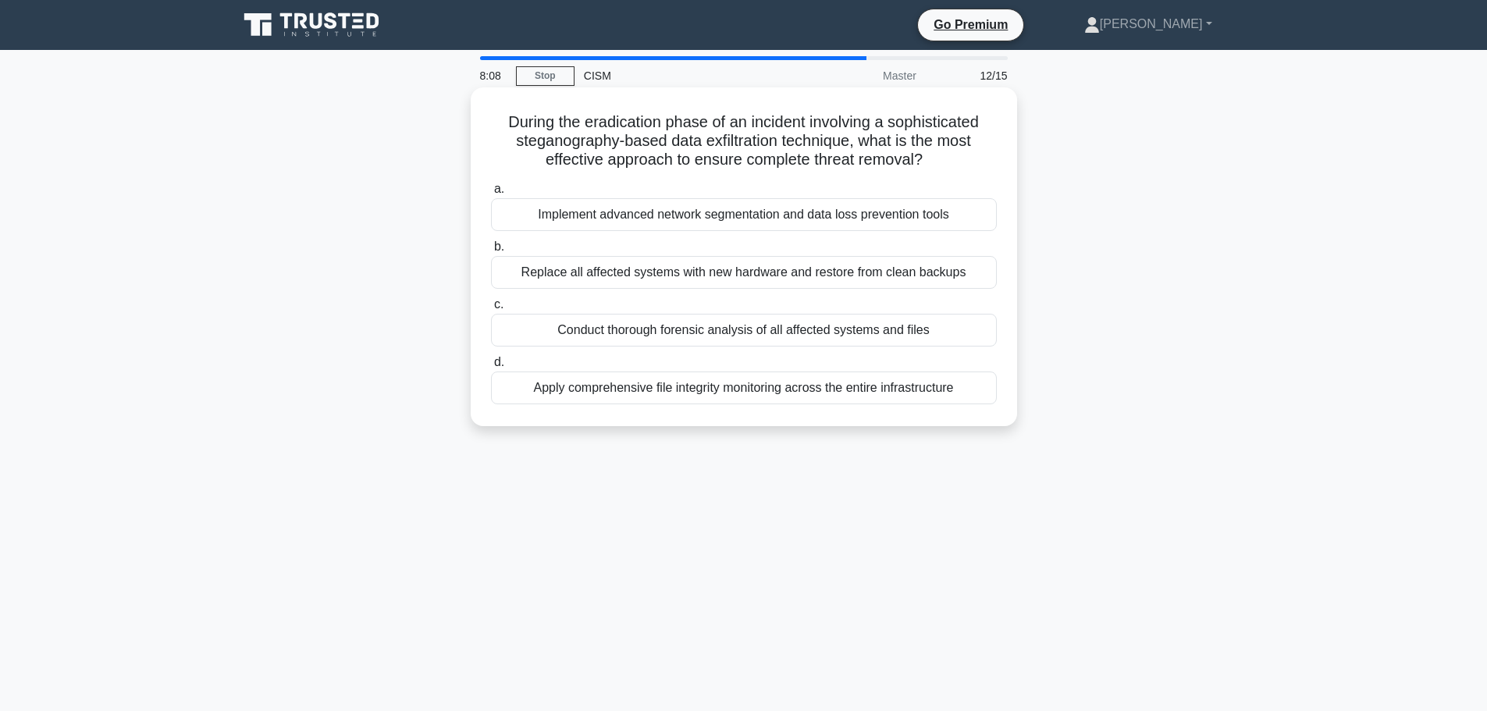
click at [614, 347] on div "Conduct thorough forensic analysis of all affected systems and files" at bounding box center [744, 330] width 506 height 33
click at [491, 310] on input "c. Conduct thorough forensic analysis of all affected systems and files" at bounding box center [491, 305] width 0 height 10
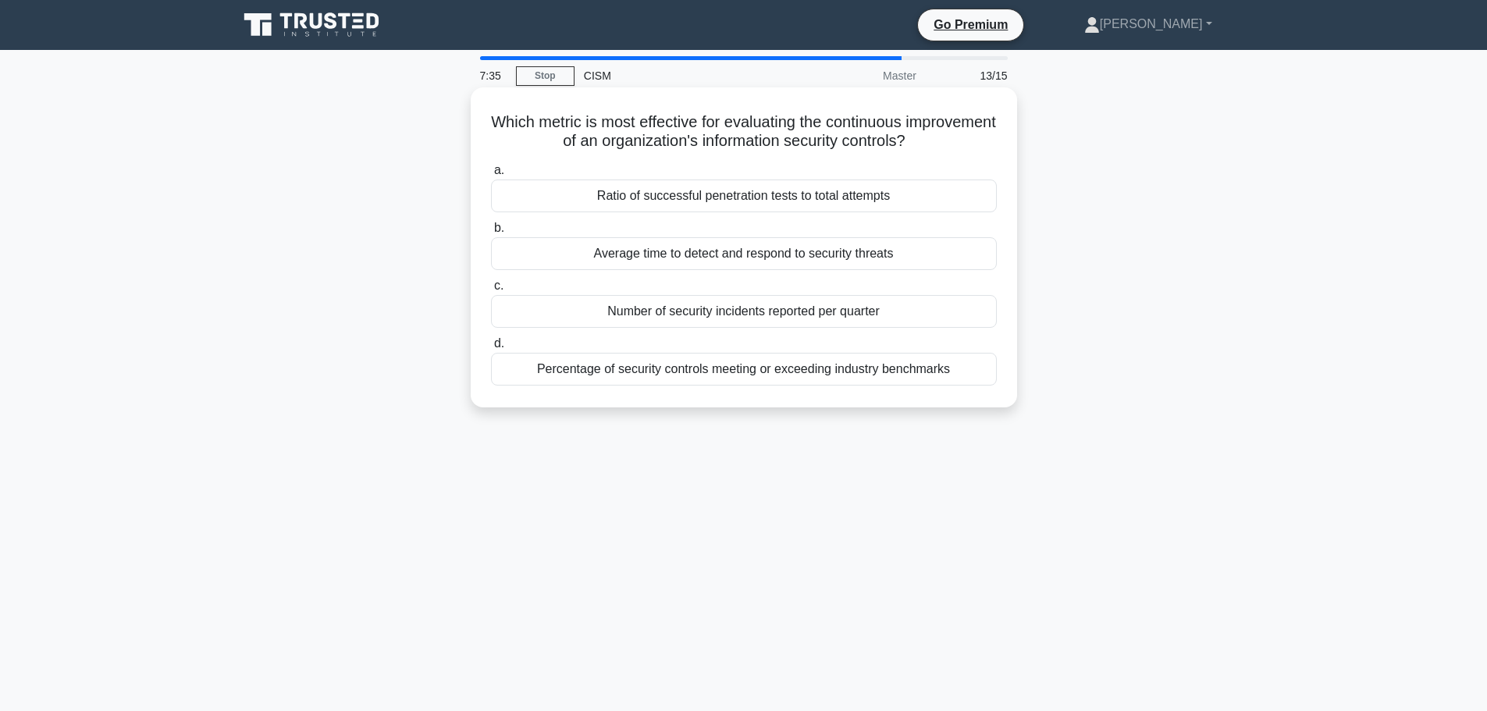
click at [644, 311] on div "Number of security incidents reported per quarter" at bounding box center [744, 311] width 506 height 33
click at [491, 291] on input "c. Number of security incidents reported per quarter" at bounding box center [491, 286] width 0 height 10
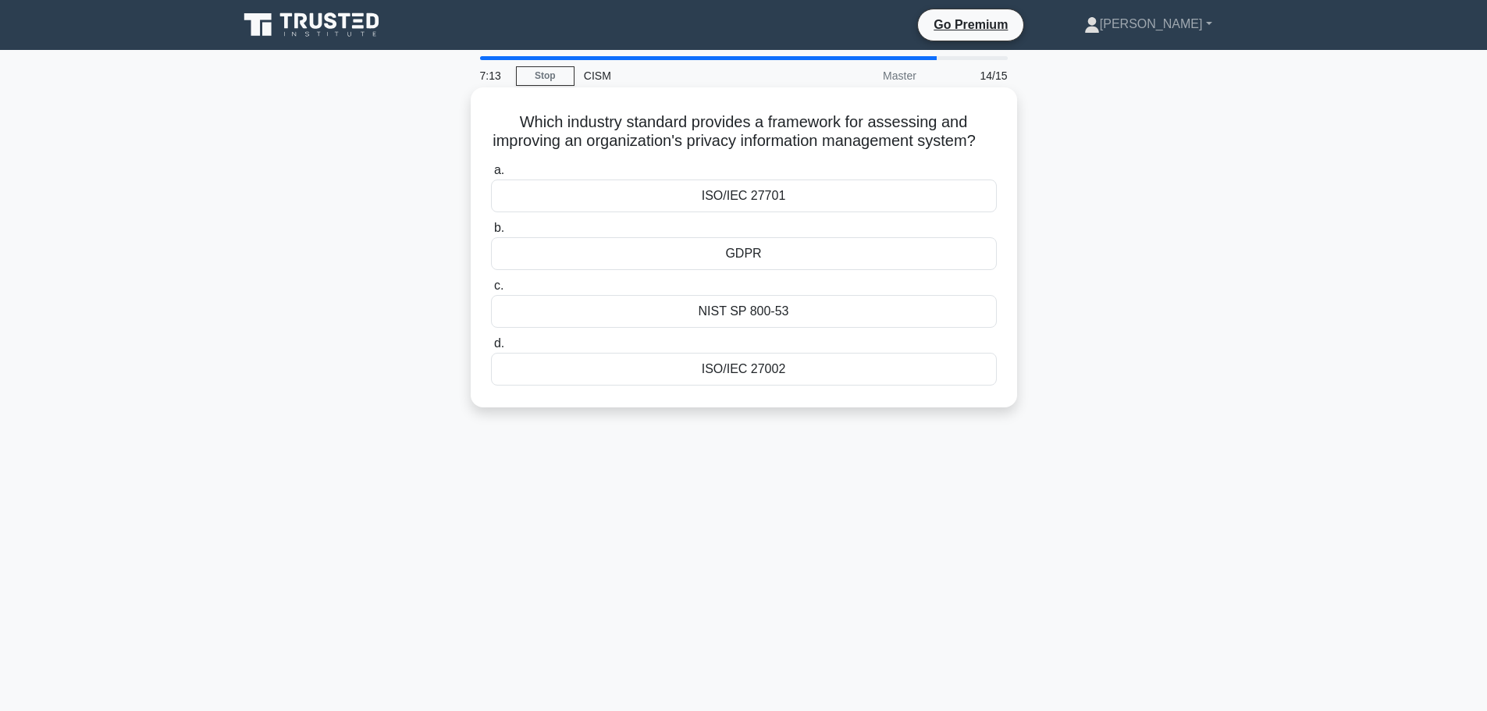
click at [703, 212] on div "ISO/IEC 27701" at bounding box center [744, 196] width 506 height 33
click at [491, 176] on input "a. ISO/IEC 27701" at bounding box center [491, 170] width 0 height 10
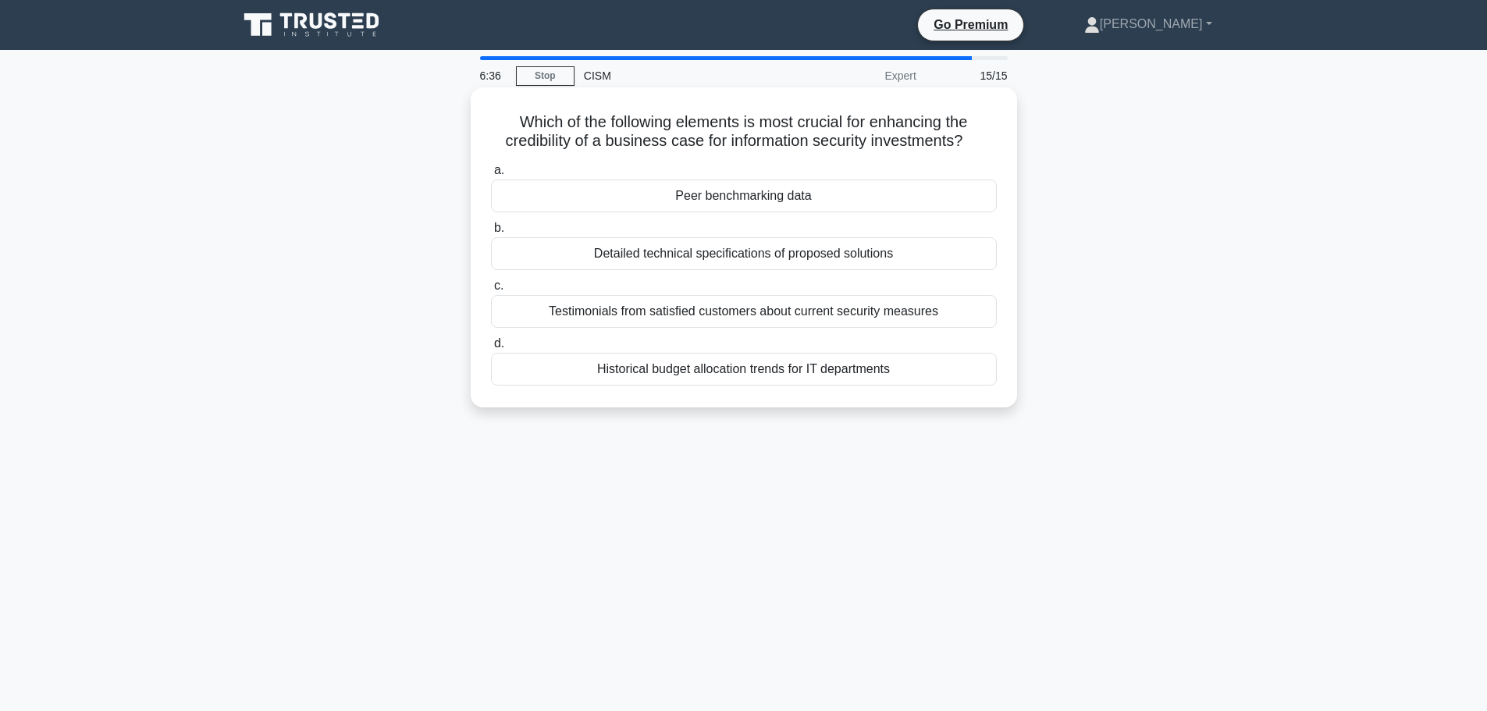
click at [741, 212] on div "Peer benchmarking data" at bounding box center [744, 196] width 506 height 33
click at [491, 176] on input "a. Peer benchmarking data" at bounding box center [491, 170] width 0 height 10
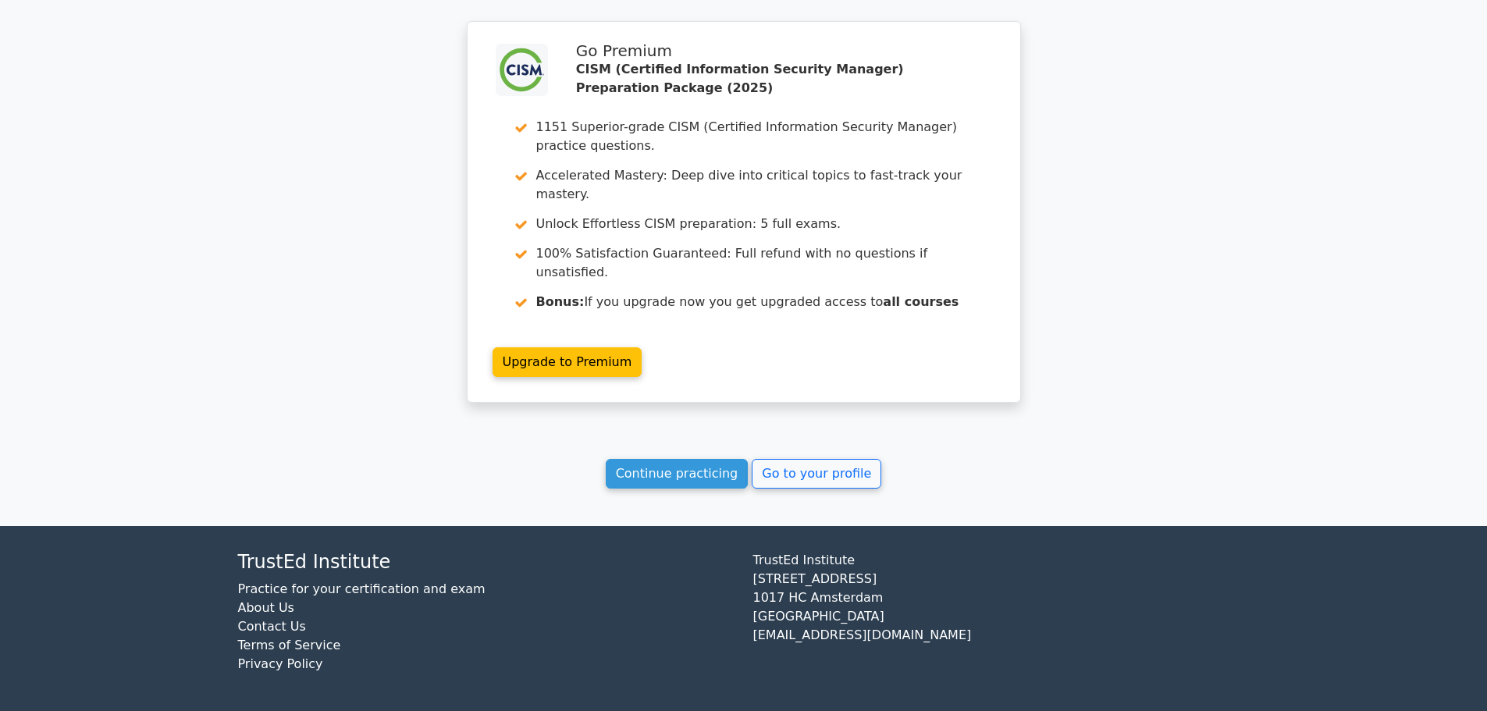
scroll to position [2518, 0]
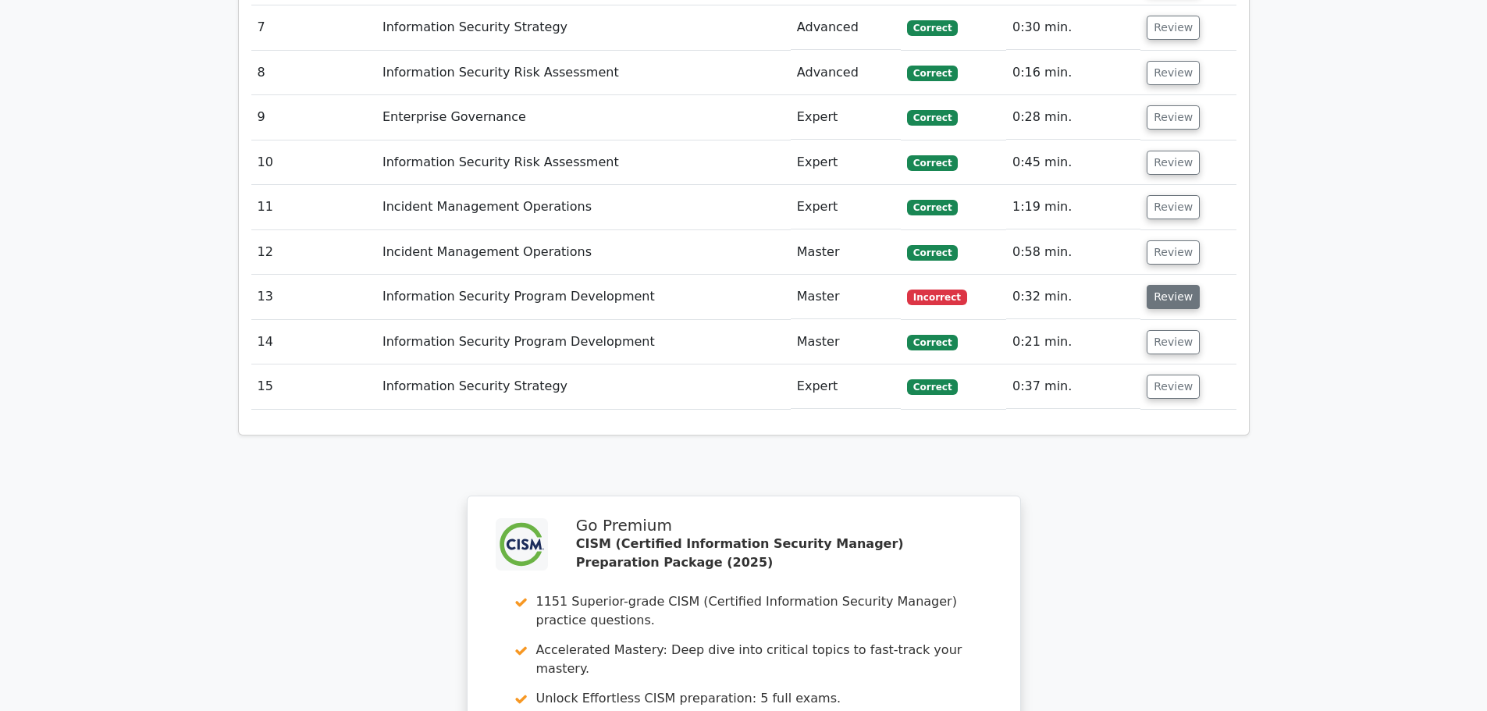
click at [1170, 301] on button "Review" at bounding box center [1173, 297] width 53 height 24
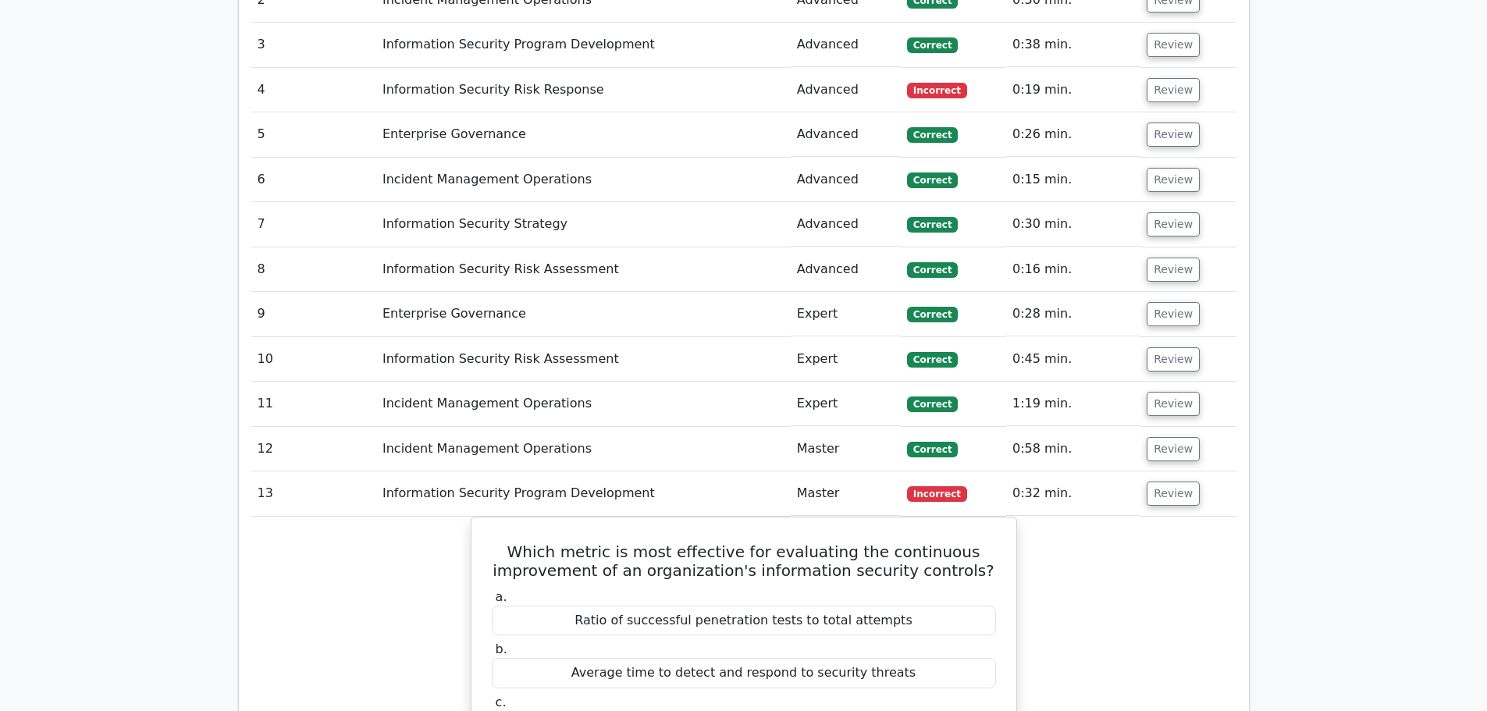
scroll to position [2285, 0]
